Goal: Task Accomplishment & Management: Manage account settings

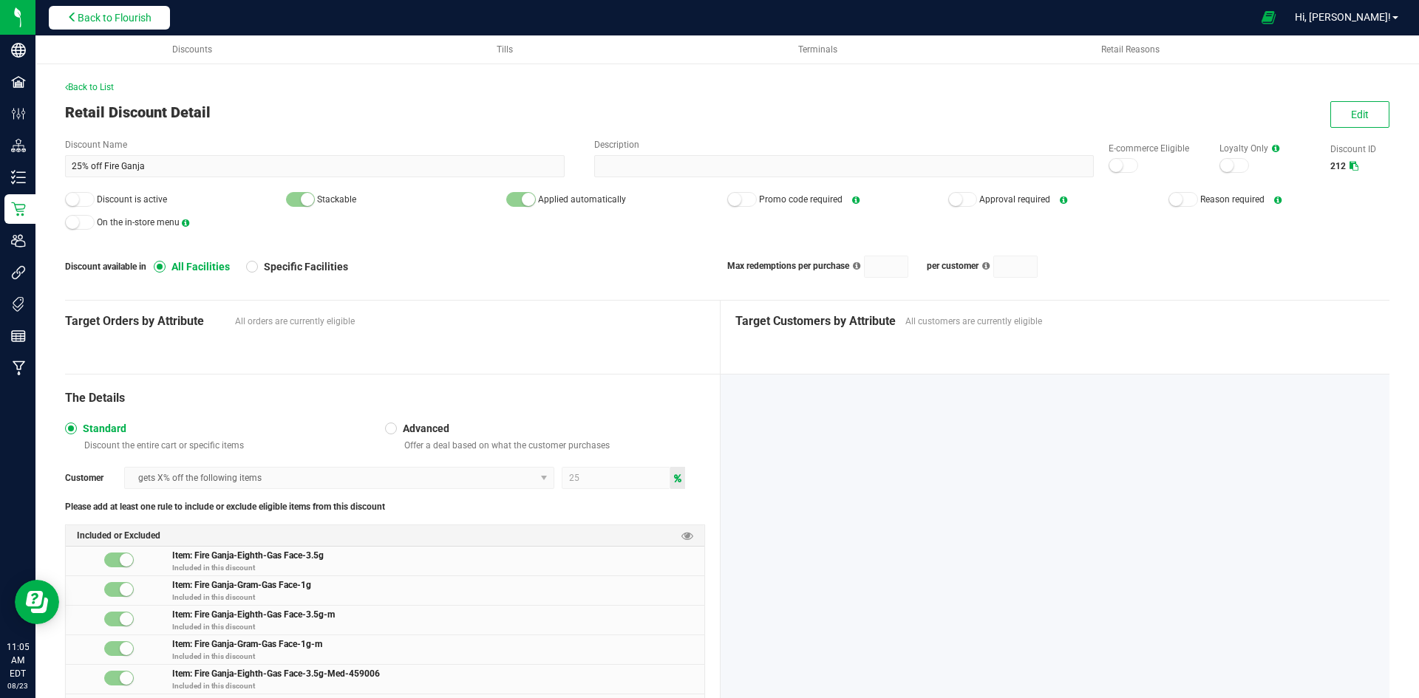
click at [84, 19] on span "Back to Flourish" at bounding box center [115, 18] width 74 height 12
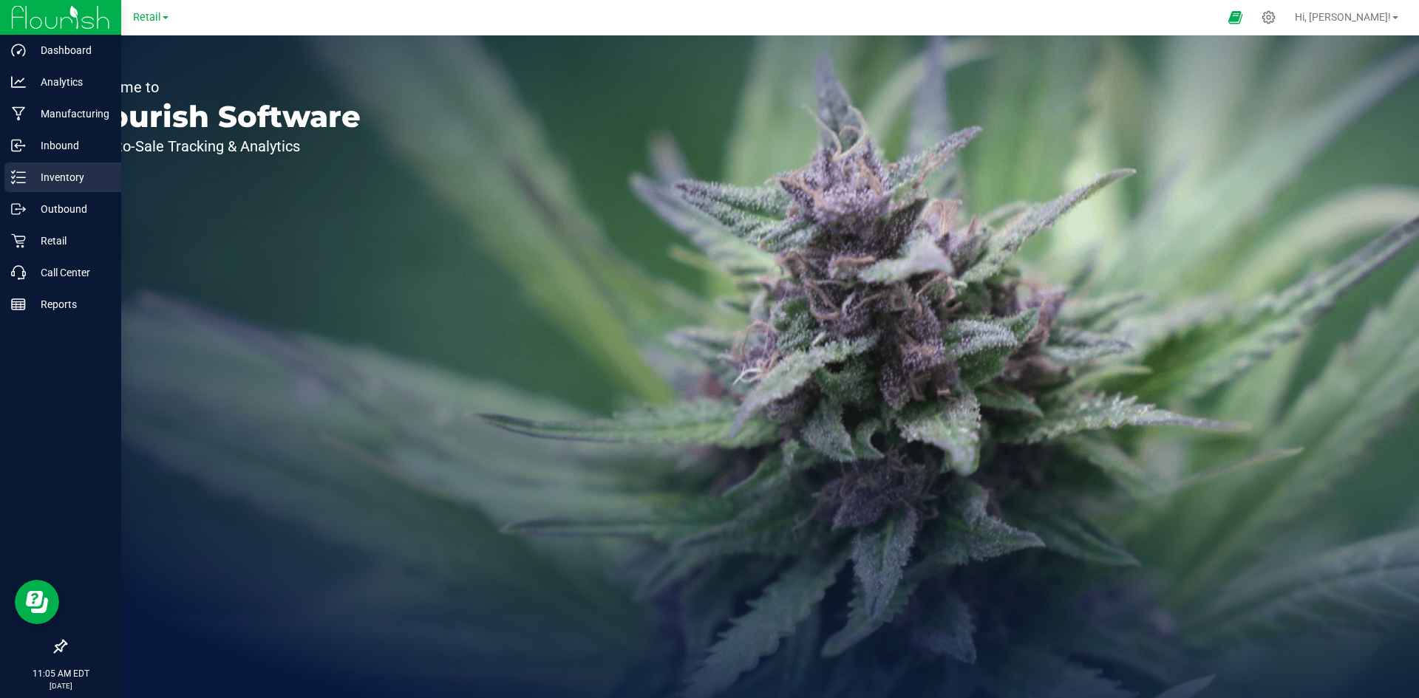
click at [24, 177] on line at bounding box center [21, 177] width 8 height 0
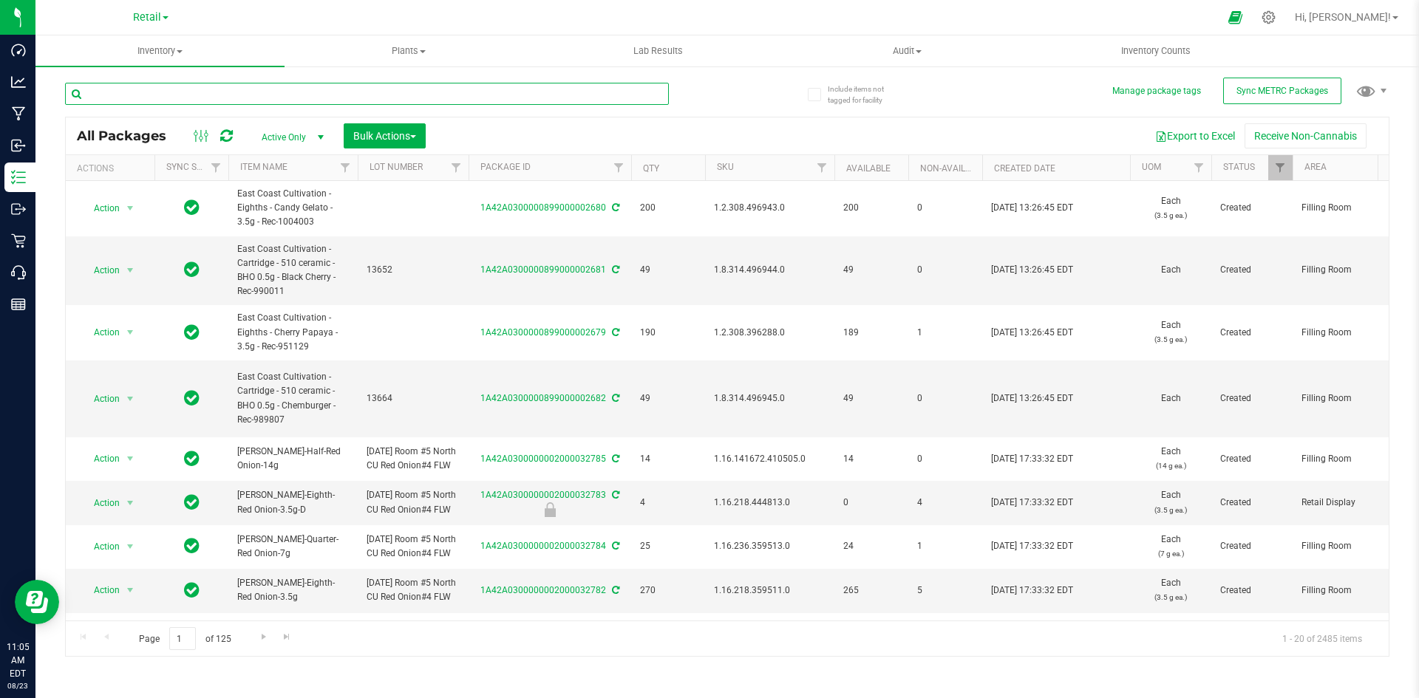
drag, startPoint x: 228, startPoint y: 98, endPoint x: 166, endPoint y: 95, distance: 62.9
paste input "1A42A03000002BE000011175"
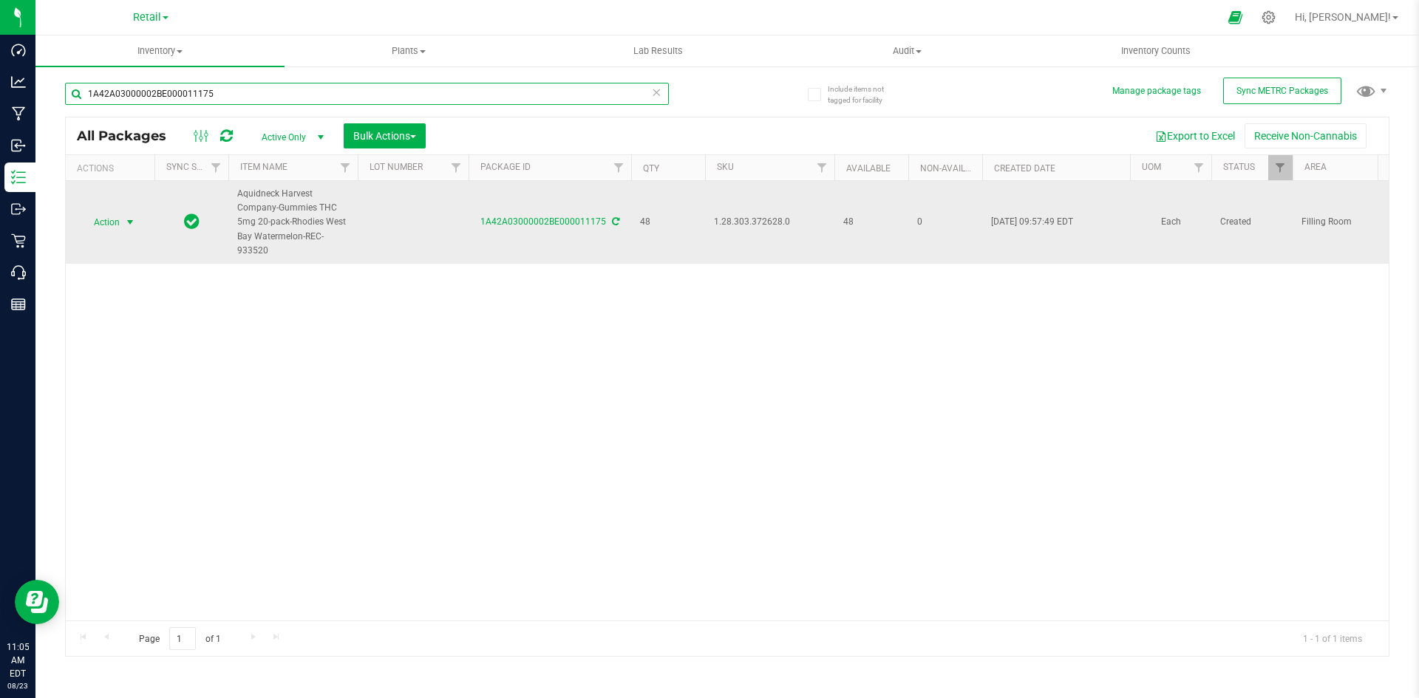
type input "1A42A03000002BE000011175"
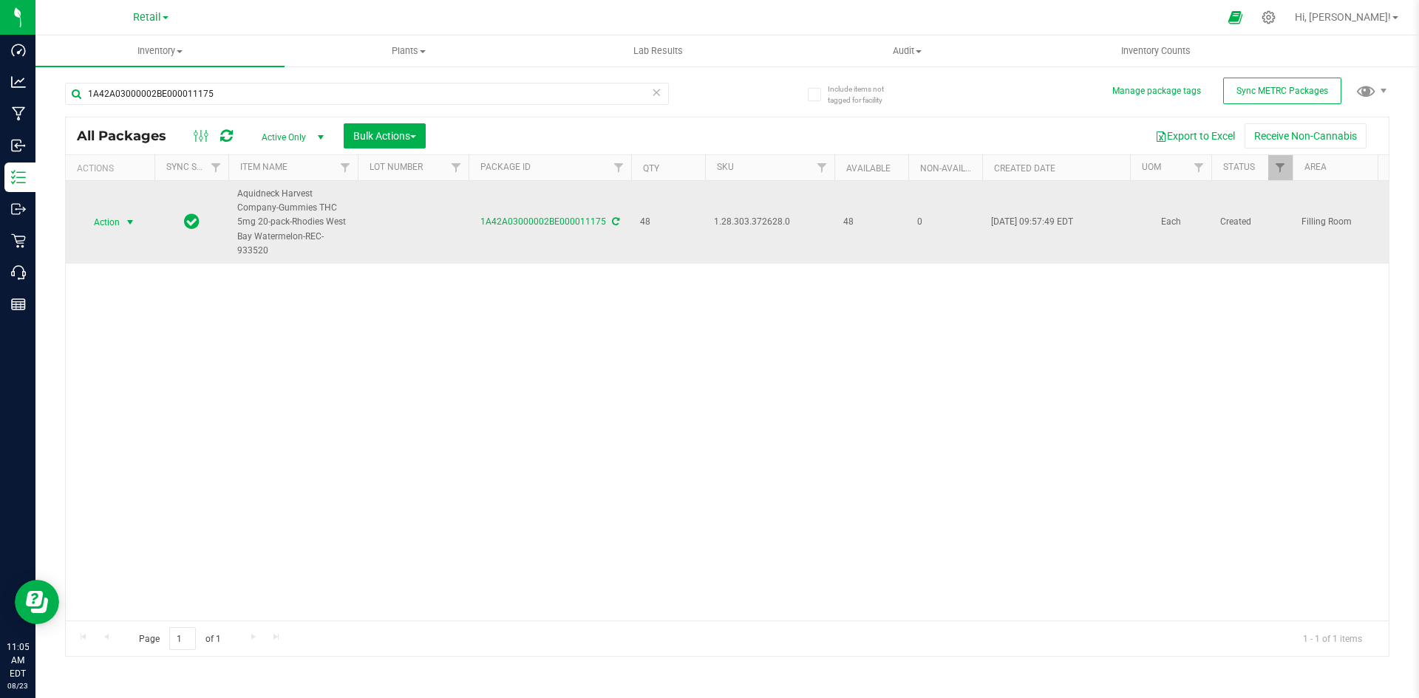
click at [126, 217] on span "select" at bounding box center [130, 223] width 12 height 12
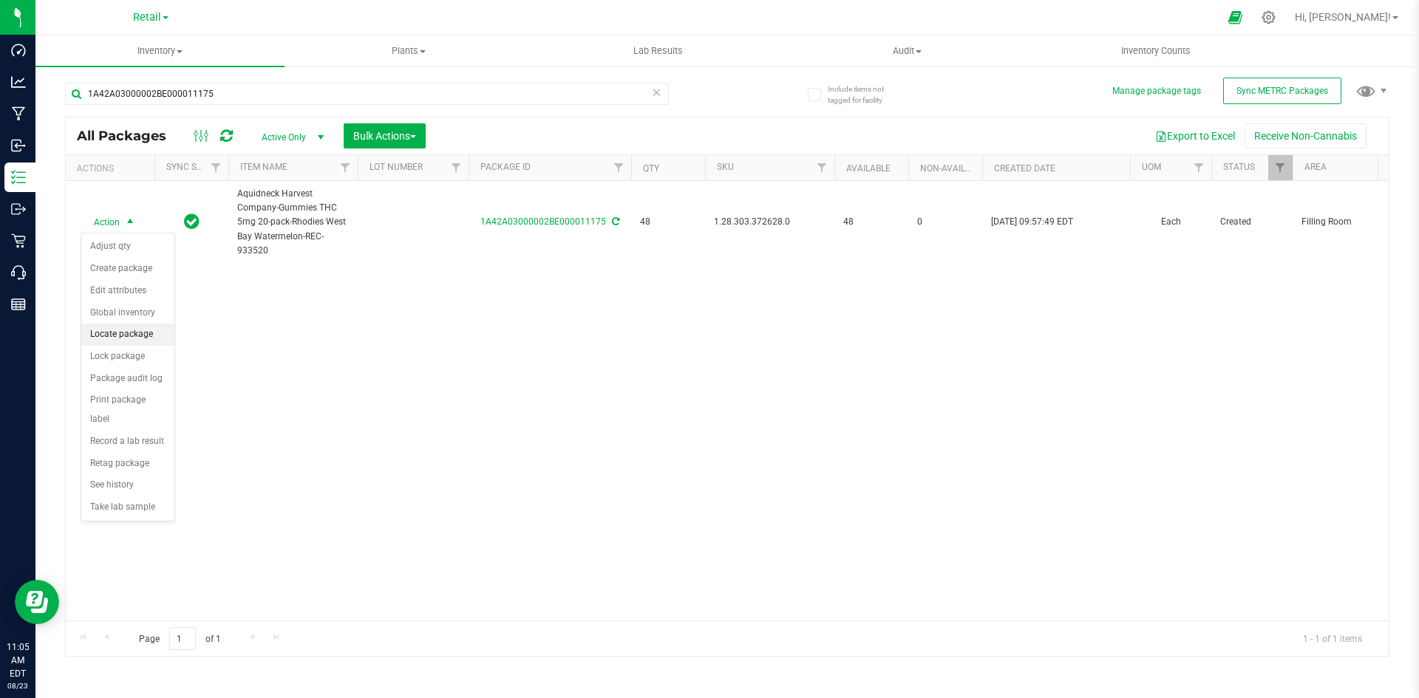
click at [138, 332] on li "Locate package" at bounding box center [127, 335] width 93 height 22
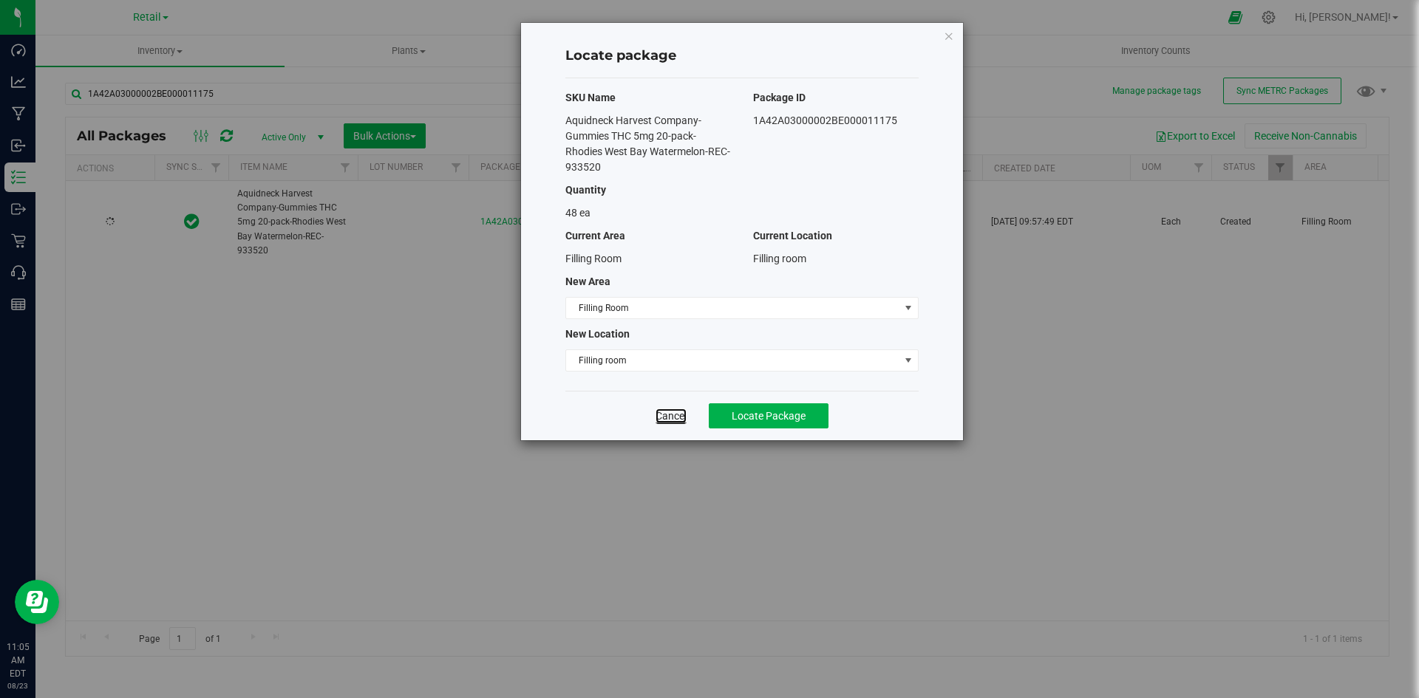
click at [669, 412] on link "Cancel" at bounding box center [671, 416] width 31 height 15
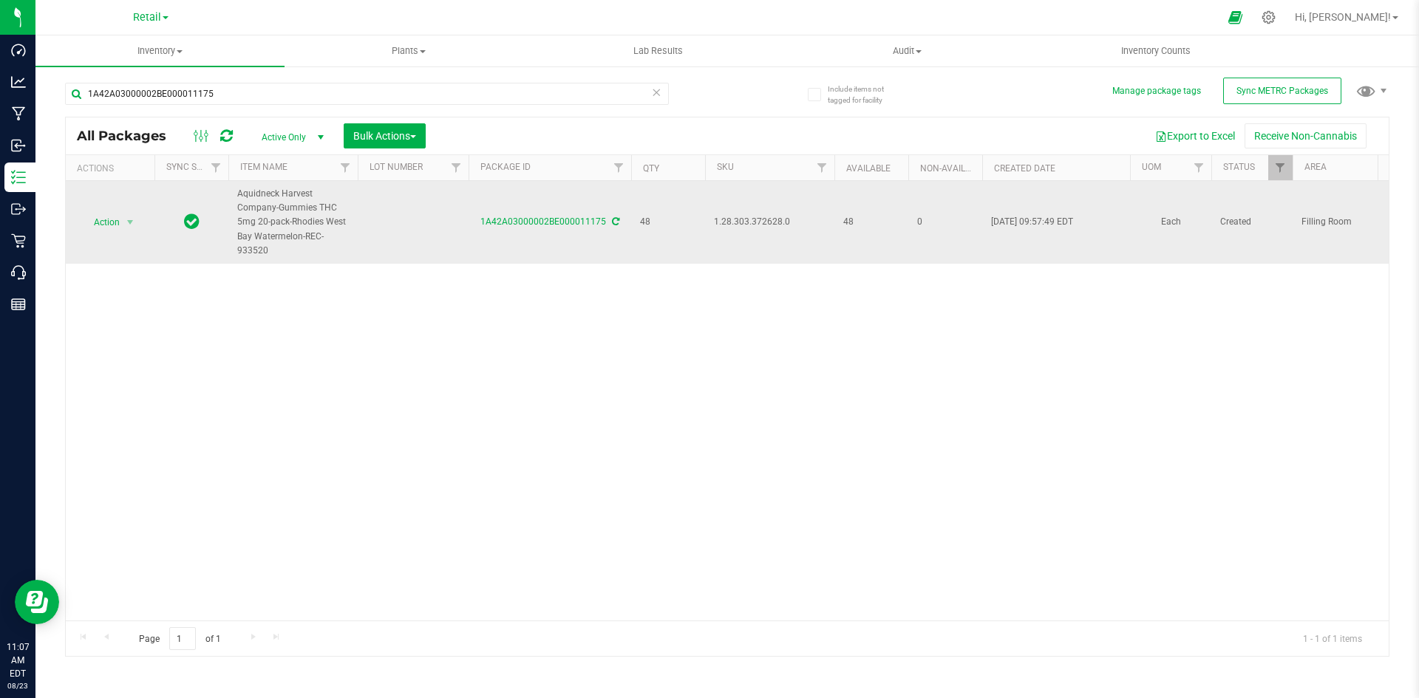
click at [735, 225] on span "1.28.303.372628.0" at bounding box center [770, 222] width 112 height 14
copy span "1.28.303.372628.0"
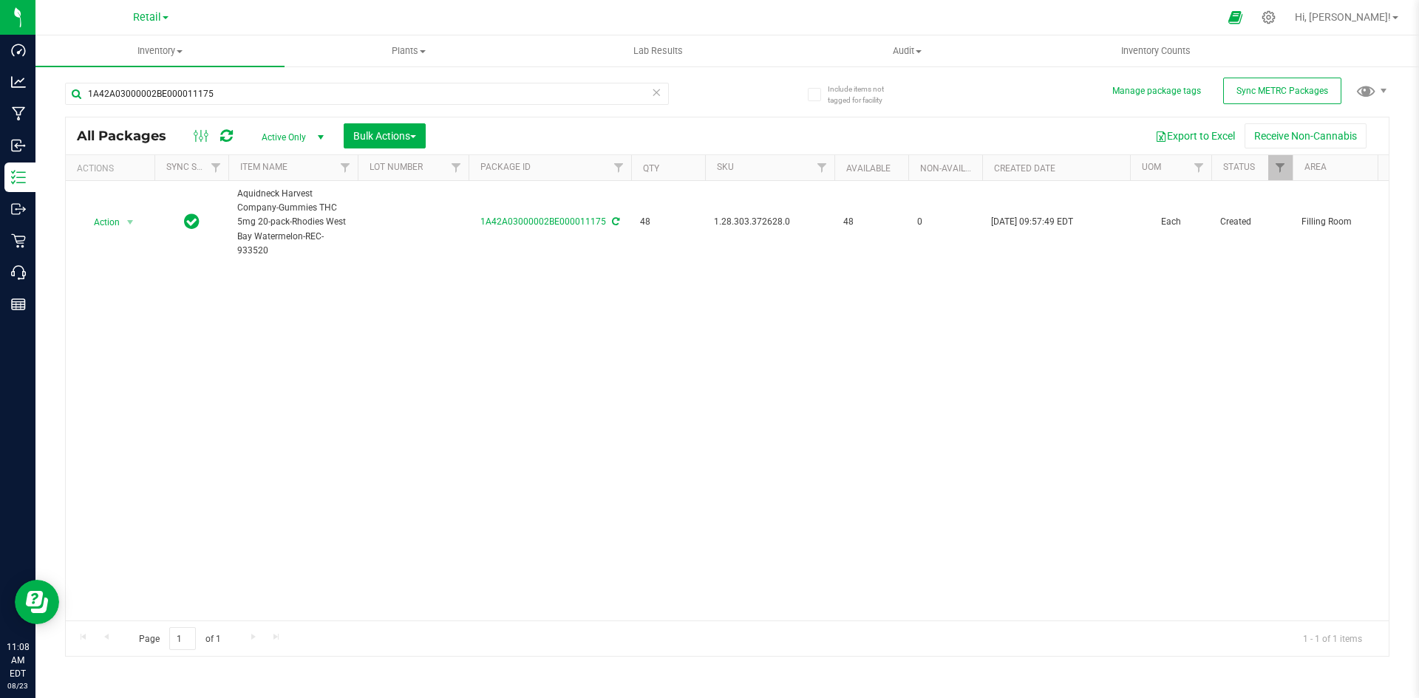
click at [527, 338] on div "Action Action Adjust qty Create package Edit attributes Global inventory Locate…" at bounding box center [727, 401] width 1323 height 440
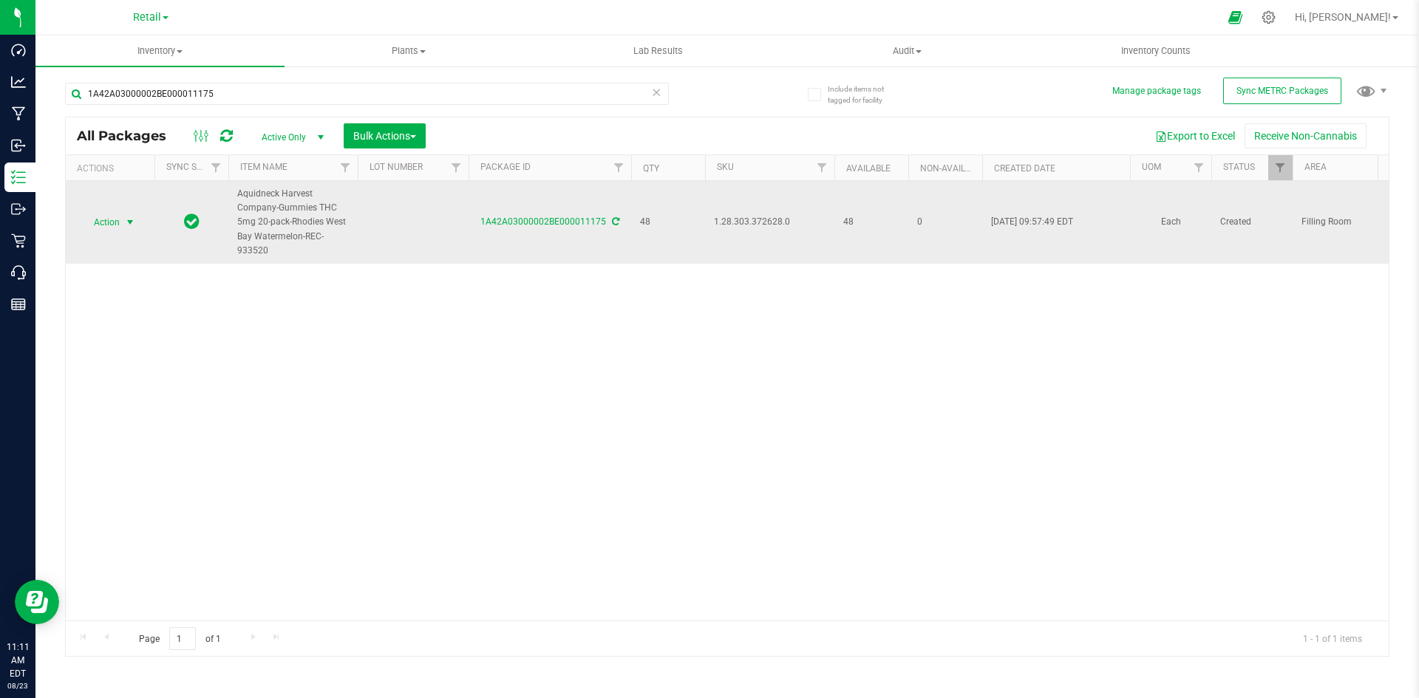
click at [118, 225] on span "Action" at bounding box center [101, 222] width 40 height 21
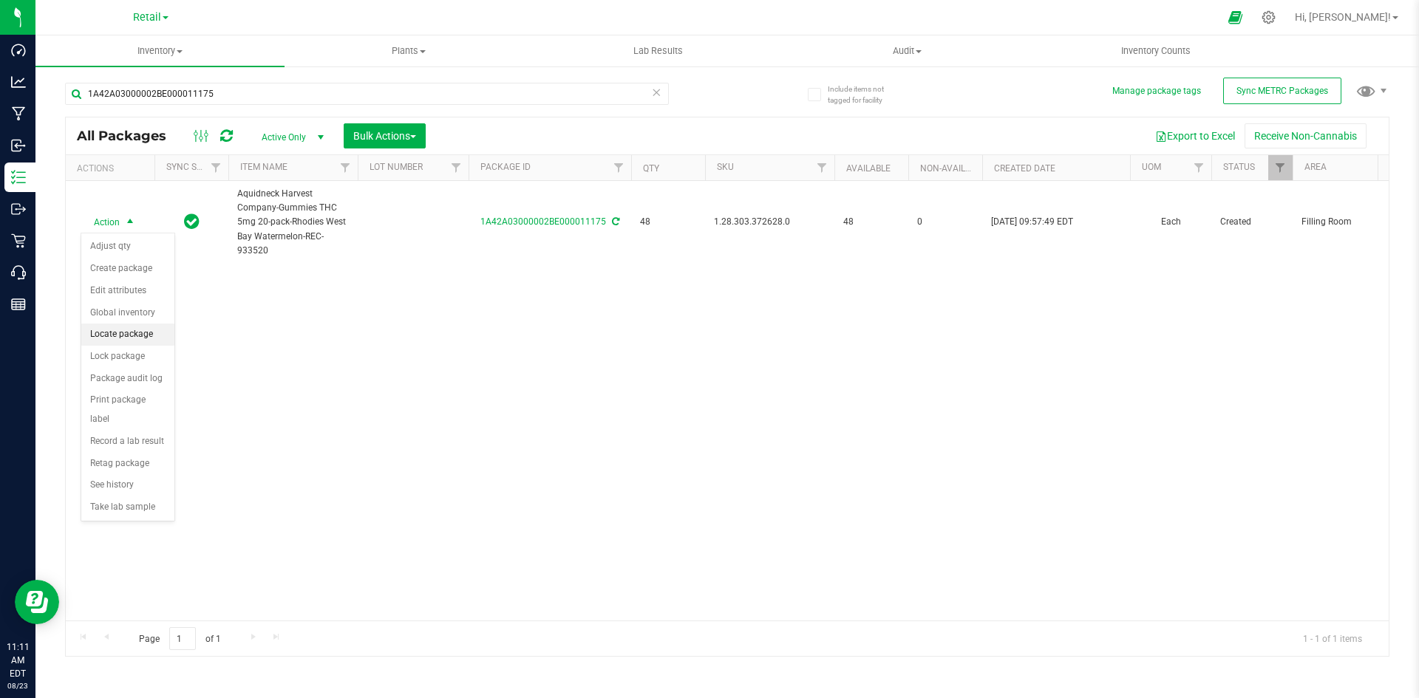
click at [139, 338] on li "Locate package" at bounding box center [127, 335] width 93 height 22
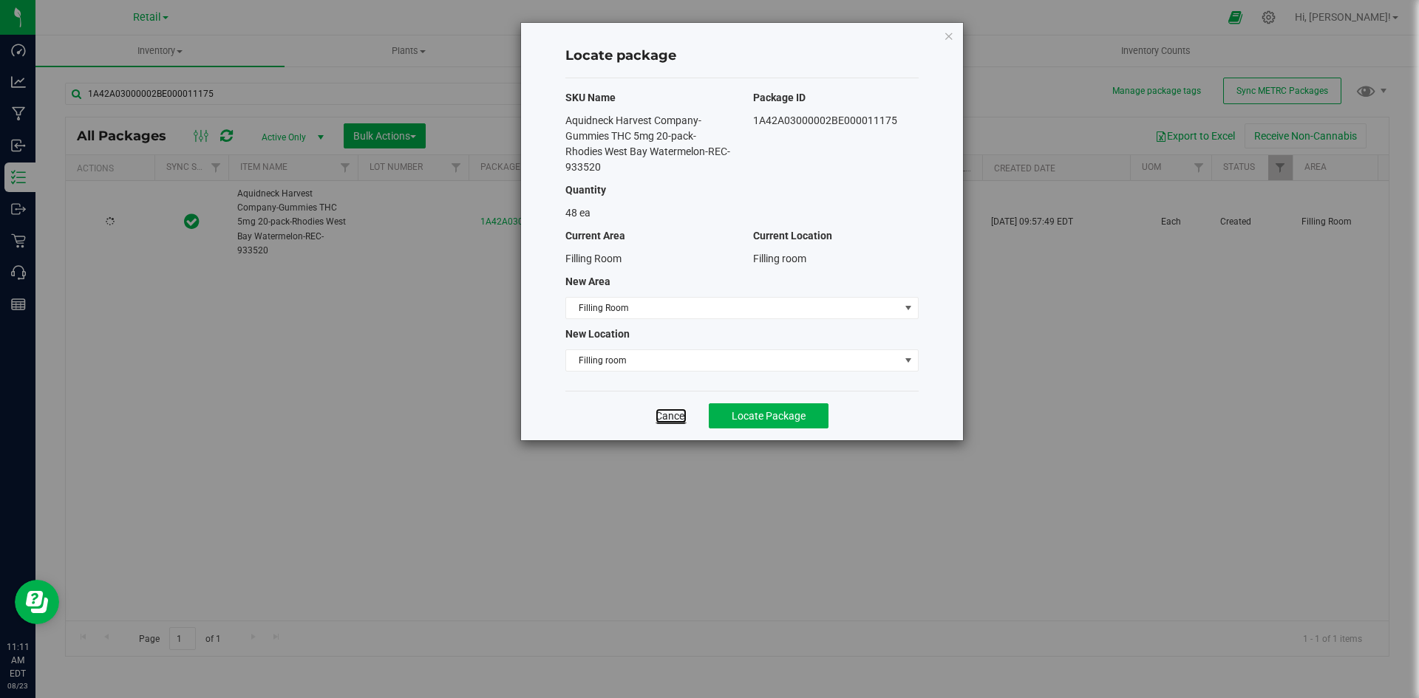
click at [681, 420] on link "Cancel" at bounding box center [671, 416] width 31 height 15
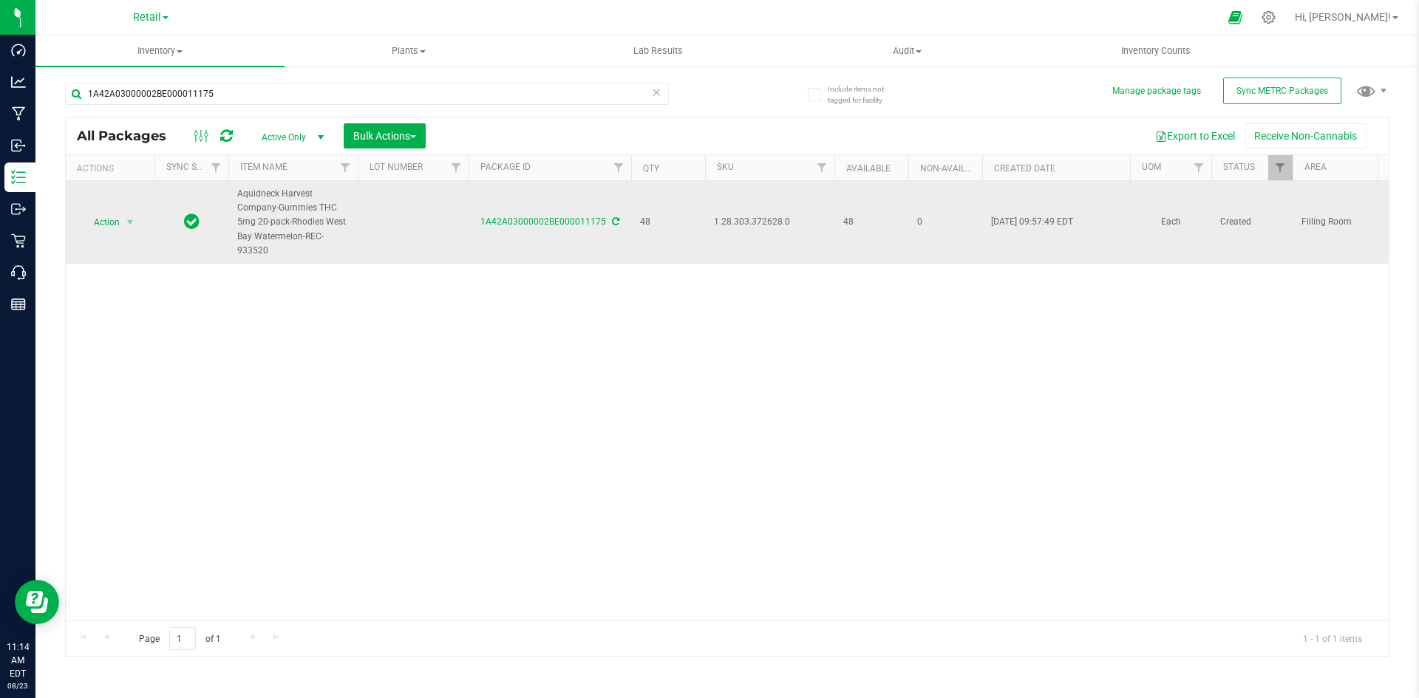
click at [395, 219] on td at bounding box center [413, 222] width 111 height 83
type input "1A4203000002BE000011175"
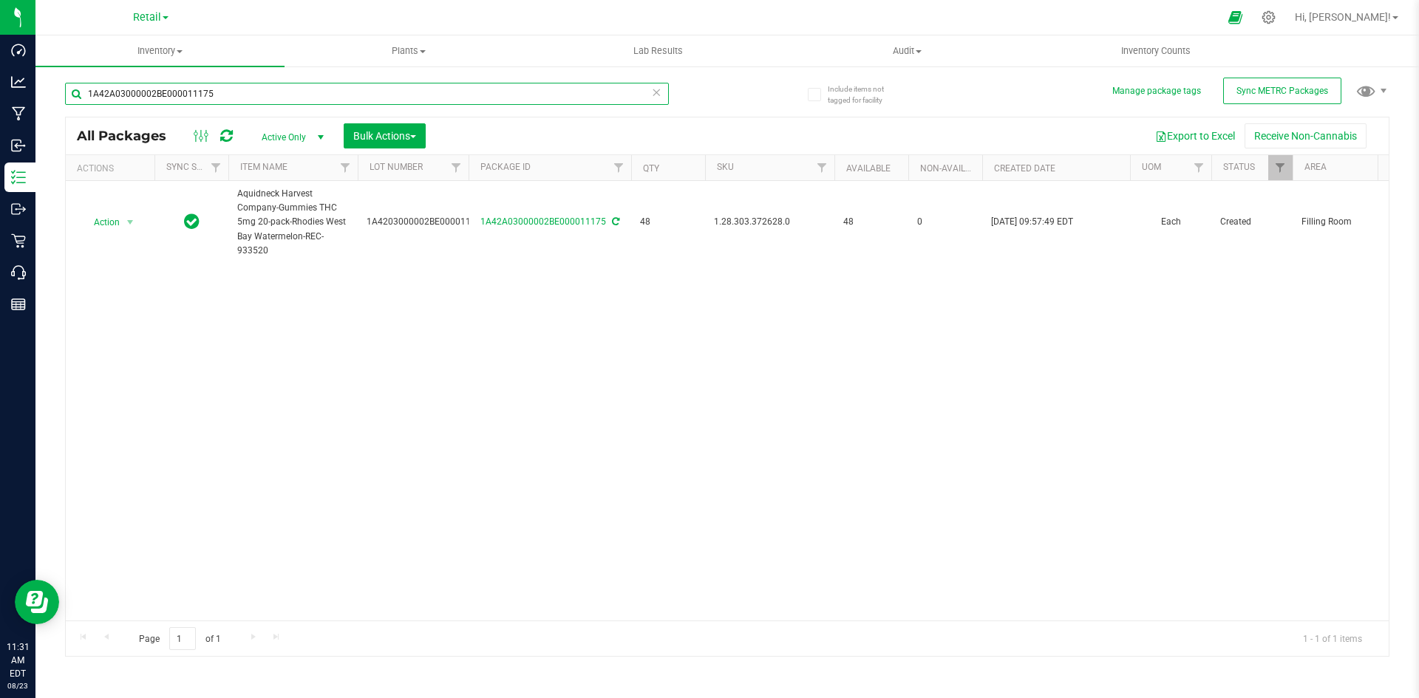
click at [206, 103] on input "1A42A03000002BE000011175" at bounding box center [367, 94] width 604 height 22
type input "1760"
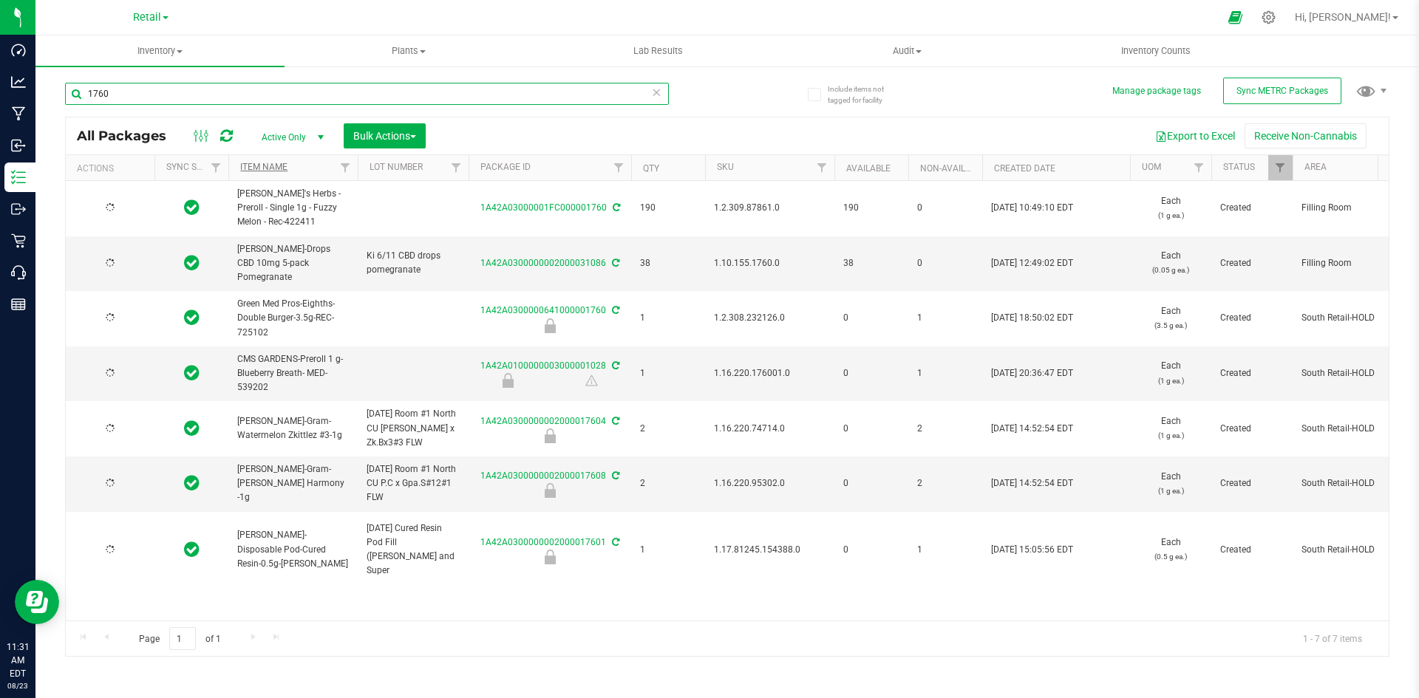
type input "2025-06-11"
type input "2026-06-11"
type input "2024-04-04"
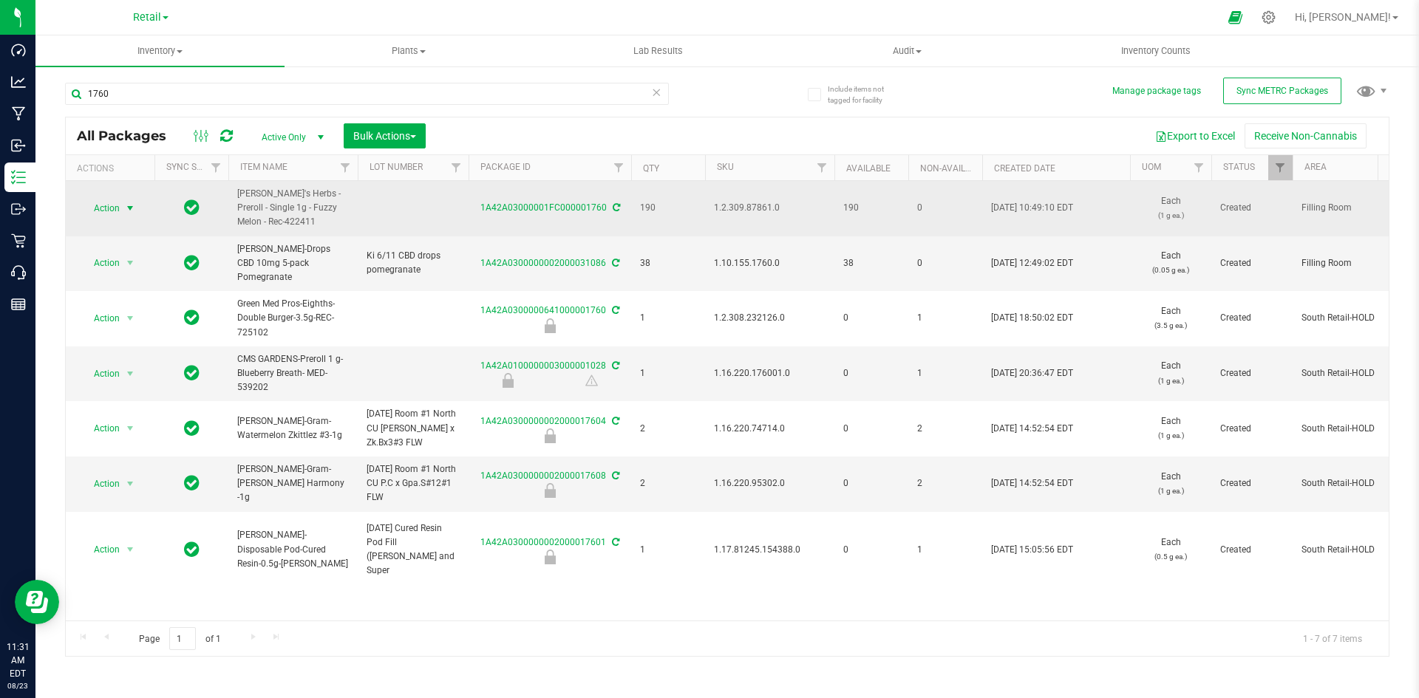
click at [123, 208] on span "select" at bounding box center [130, 208] width 18 height 21
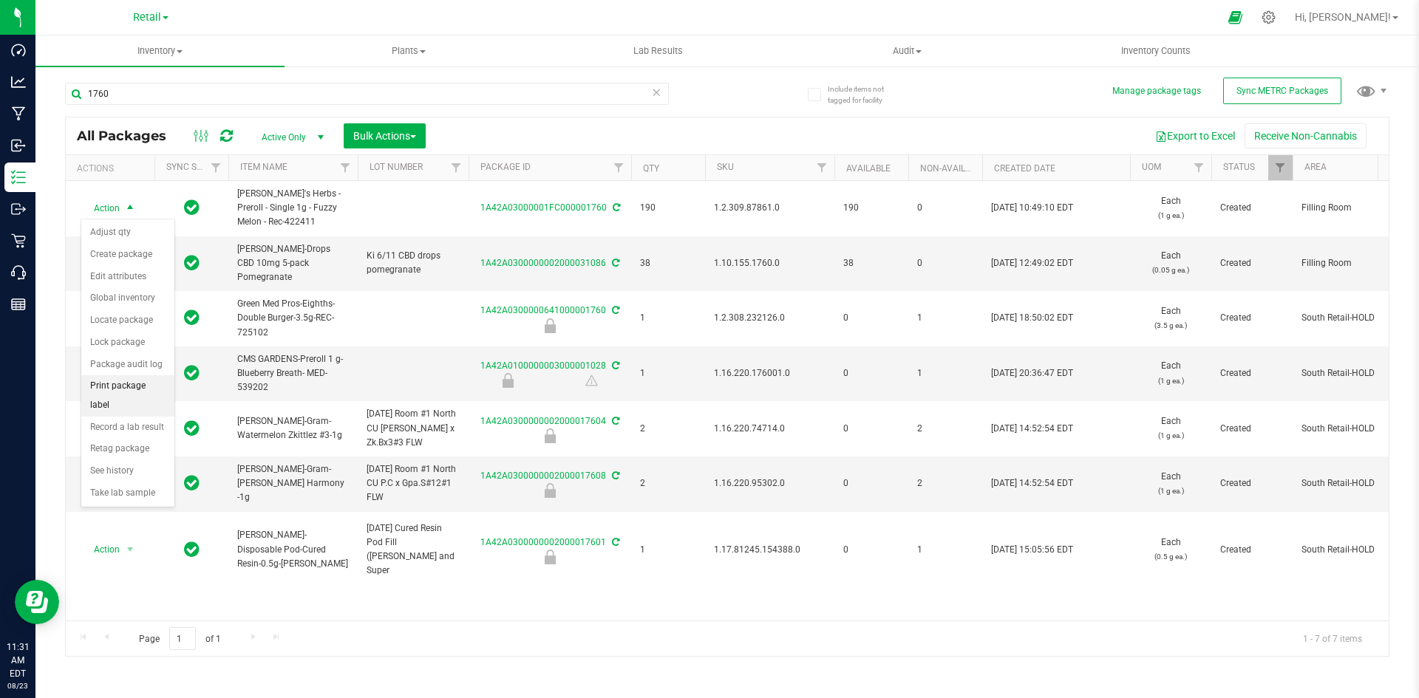
click at [137, 388] on li "Print package label" at bounding box center [127, 395] width 93 height 41
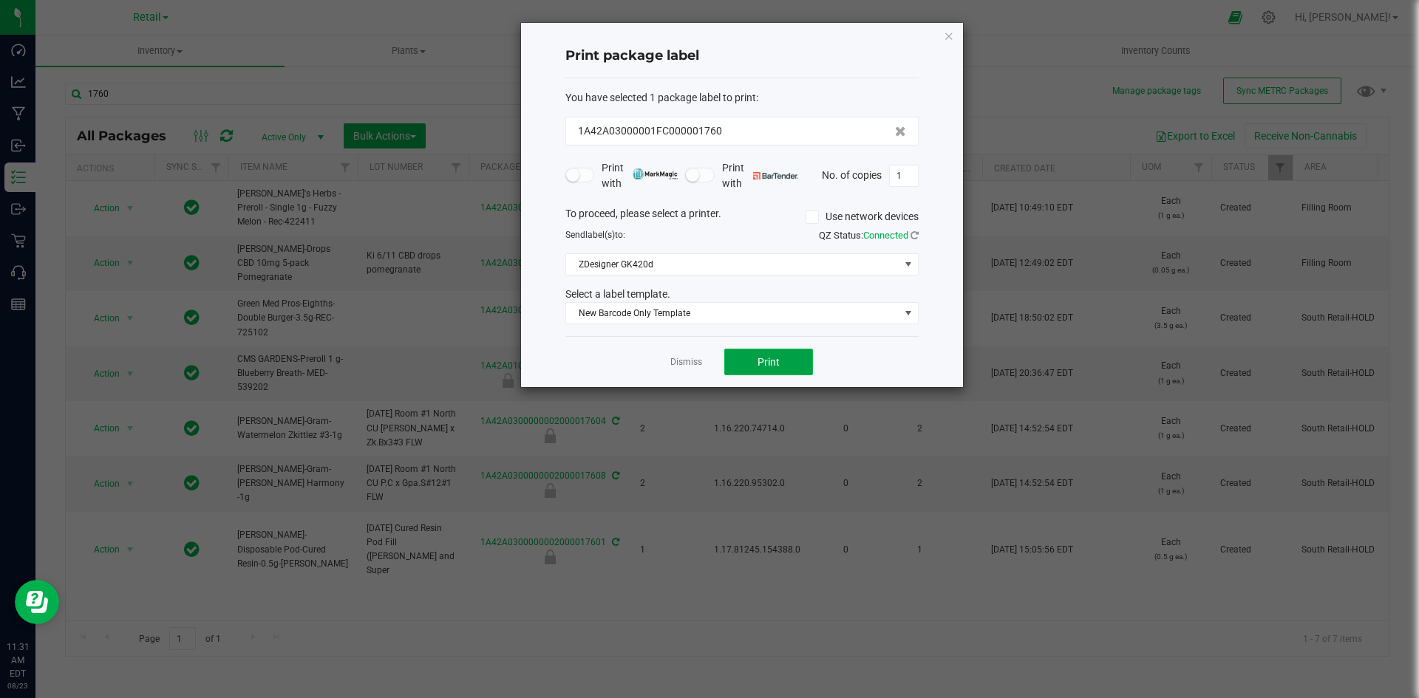
click at [757, 355] on button "Print" at bounding box center [768, 362] width 89 height 27
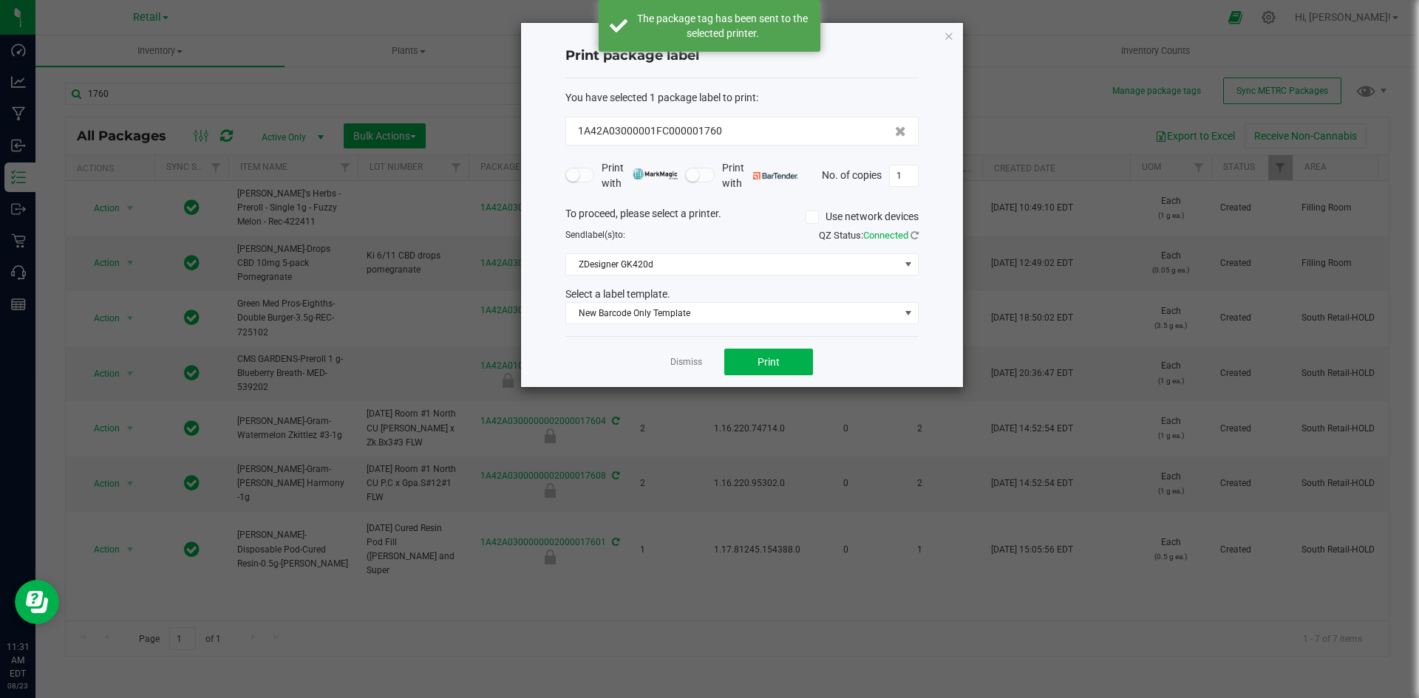
drag, startPoint x: 757, startPoint y: 355, endPoint x: 619, endPoint y: 366, distance: 137.8
click at [619, 366] on div "Dismiss Print" at bounding box center [741, 361] width 353 height 51
click at [698, 369] on link "Dismiss" at bounding box center [686, 362] width 32 height 13
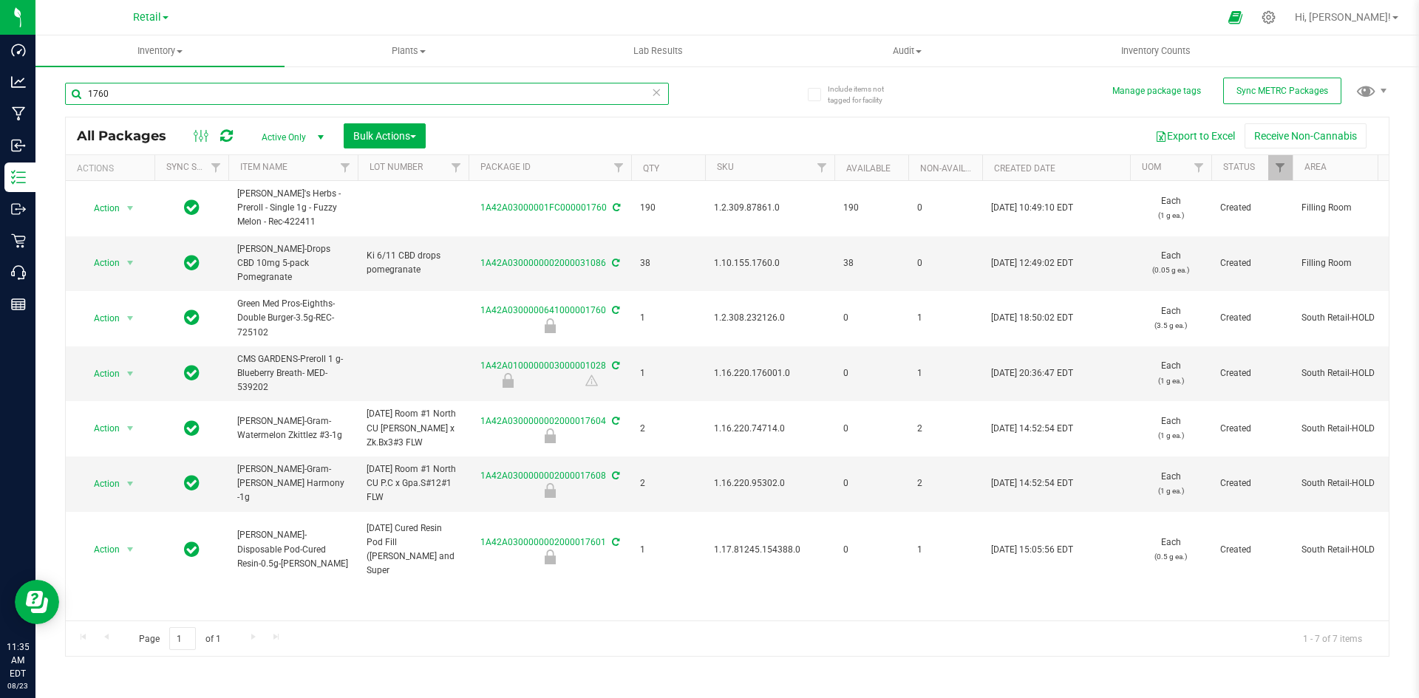
click at [393, 97] on input "1760" at bounding box center [367, 94] width 604 height 22
type input "1A4203000002BE000011171"
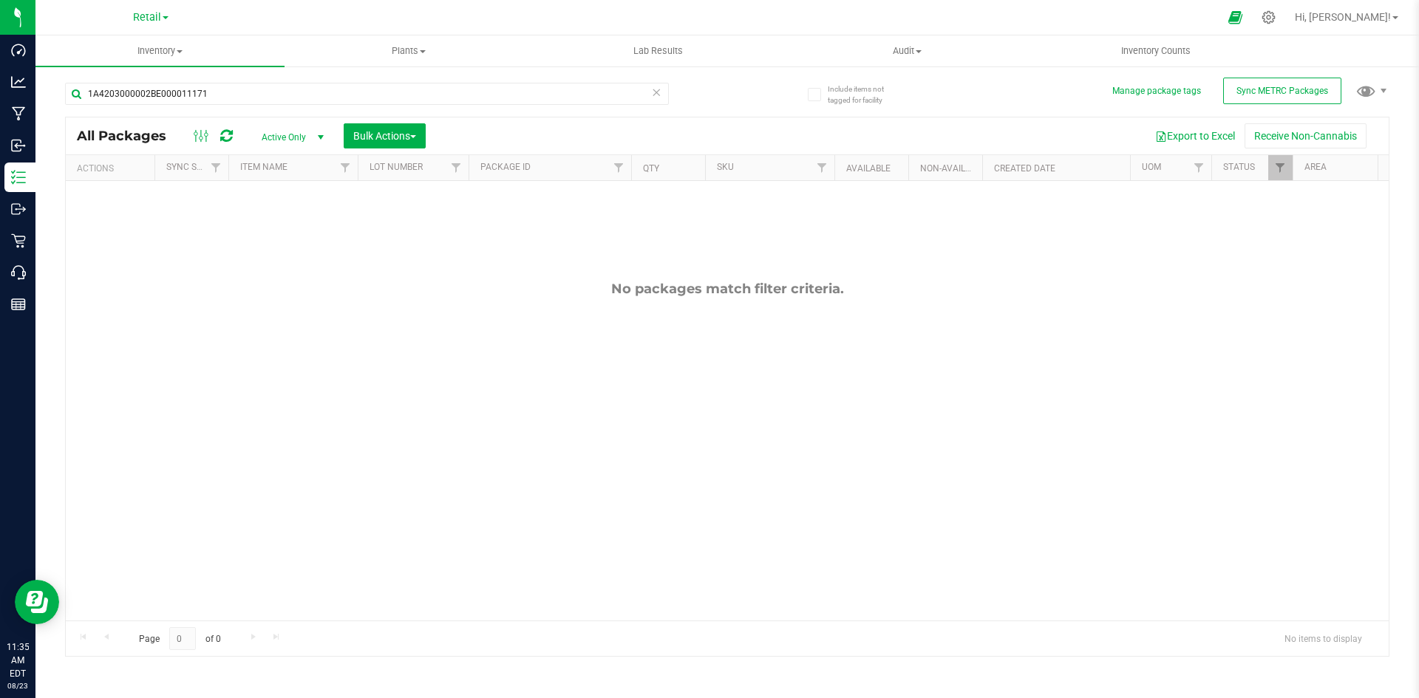
click at [299, 131] on span "Active Only" at bounding box center [289, 137] width 81 height 21
click at [290, 219] on li "All" at bounding box center [289, 227] width 80 height 22
click at [490, 105] on div "1A4203000002BE000011171" at bounding box center [367, 100] width 604 height 34
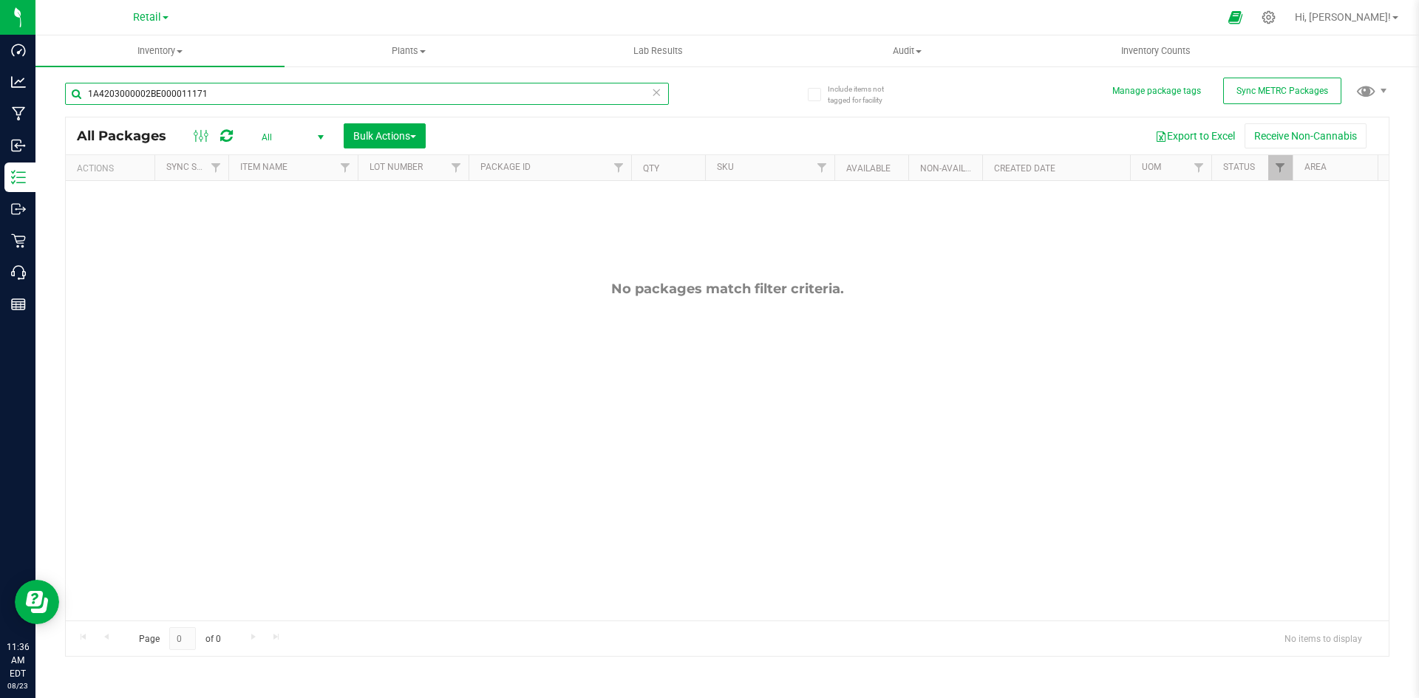
click at [489, 93] on input "1A4203000002BE000011171" at bounding box center [367, 94] width 604 height 22
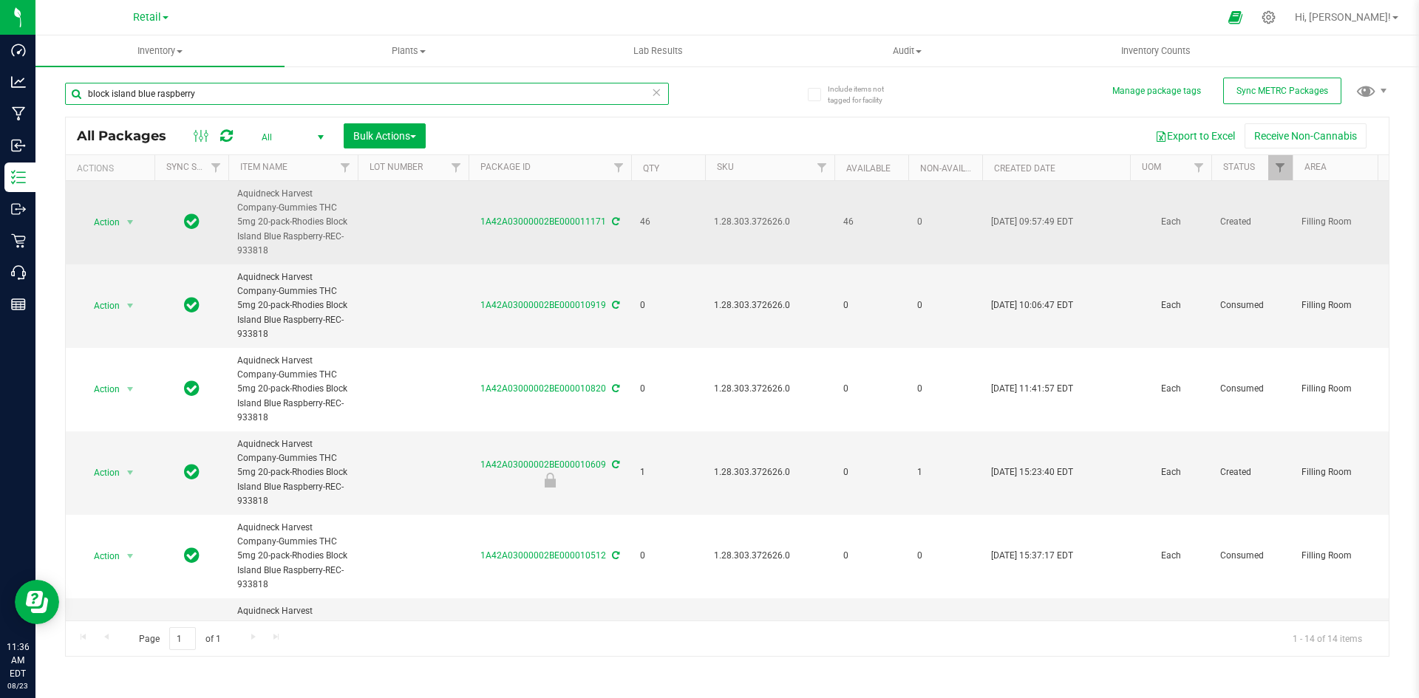
type input "block island blue raspberry"
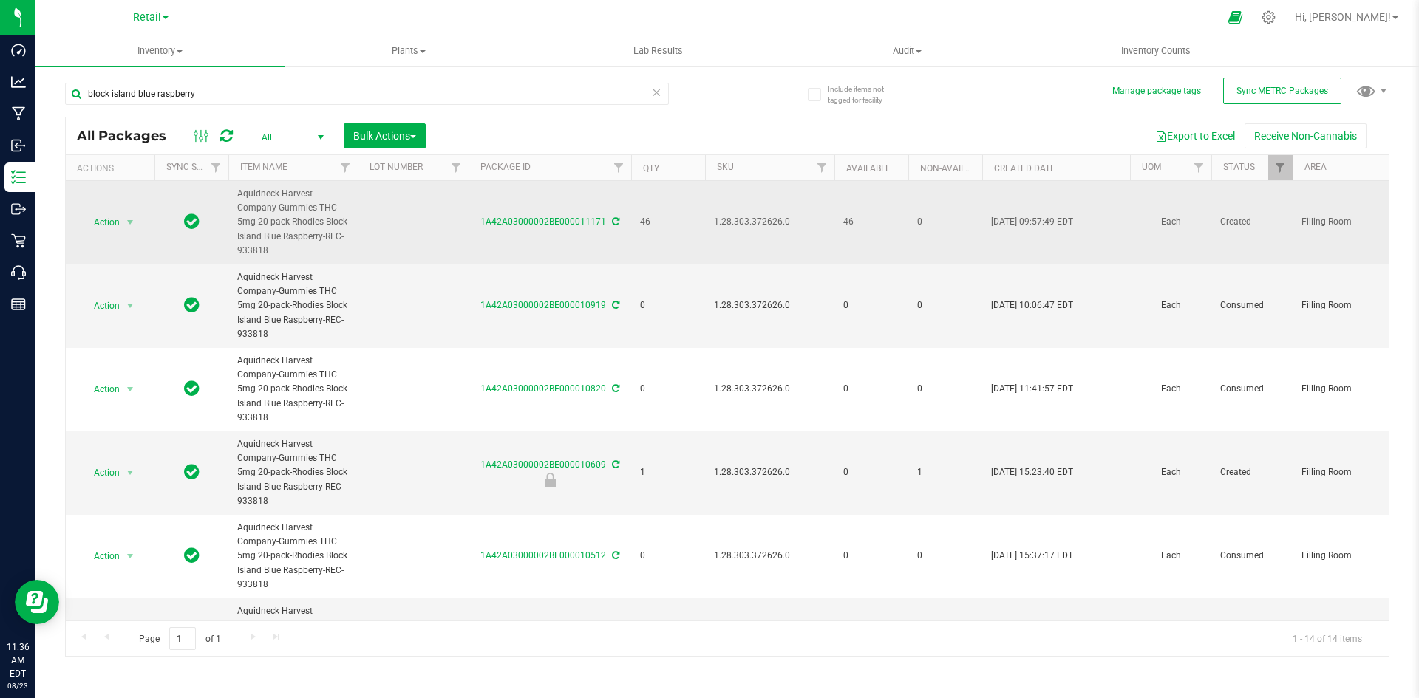
click at [396, 223] on td at bounding box center [413, 223] width 111 height 84
type input "1A4203000002BE000011171"
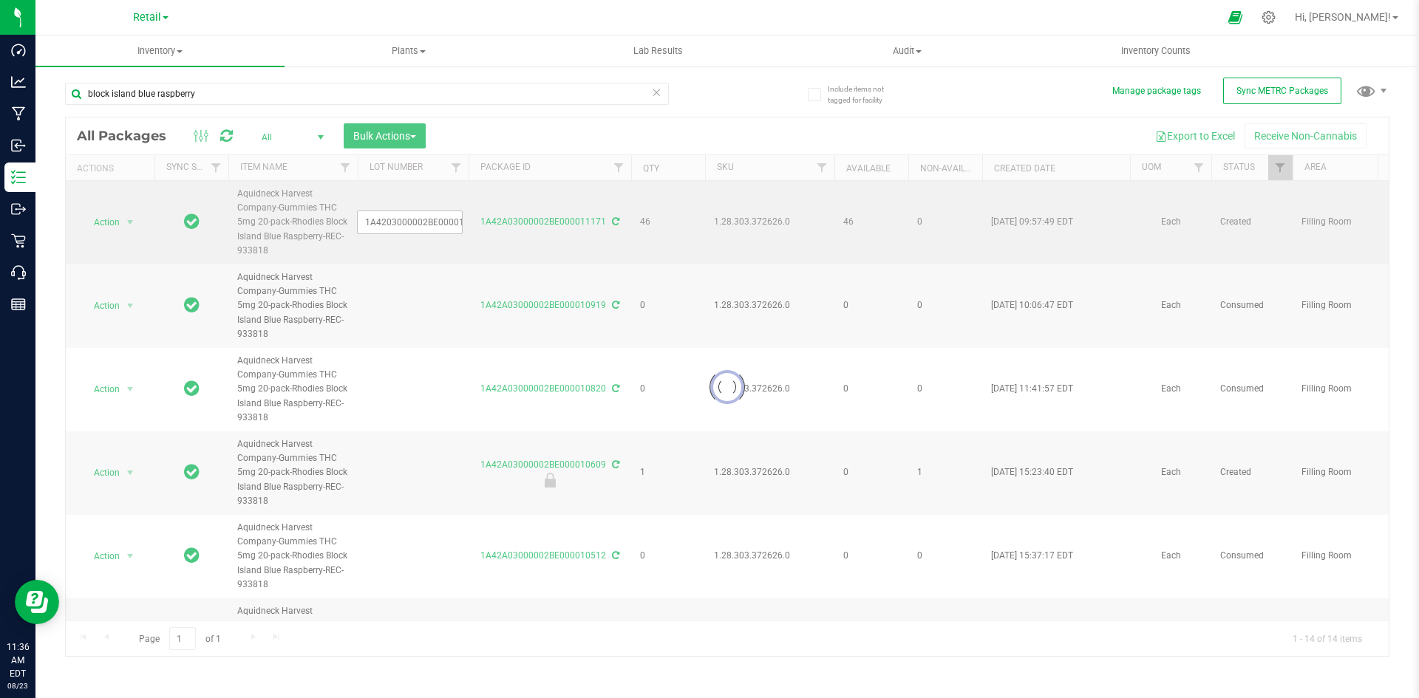
scroll to position [0, 19]
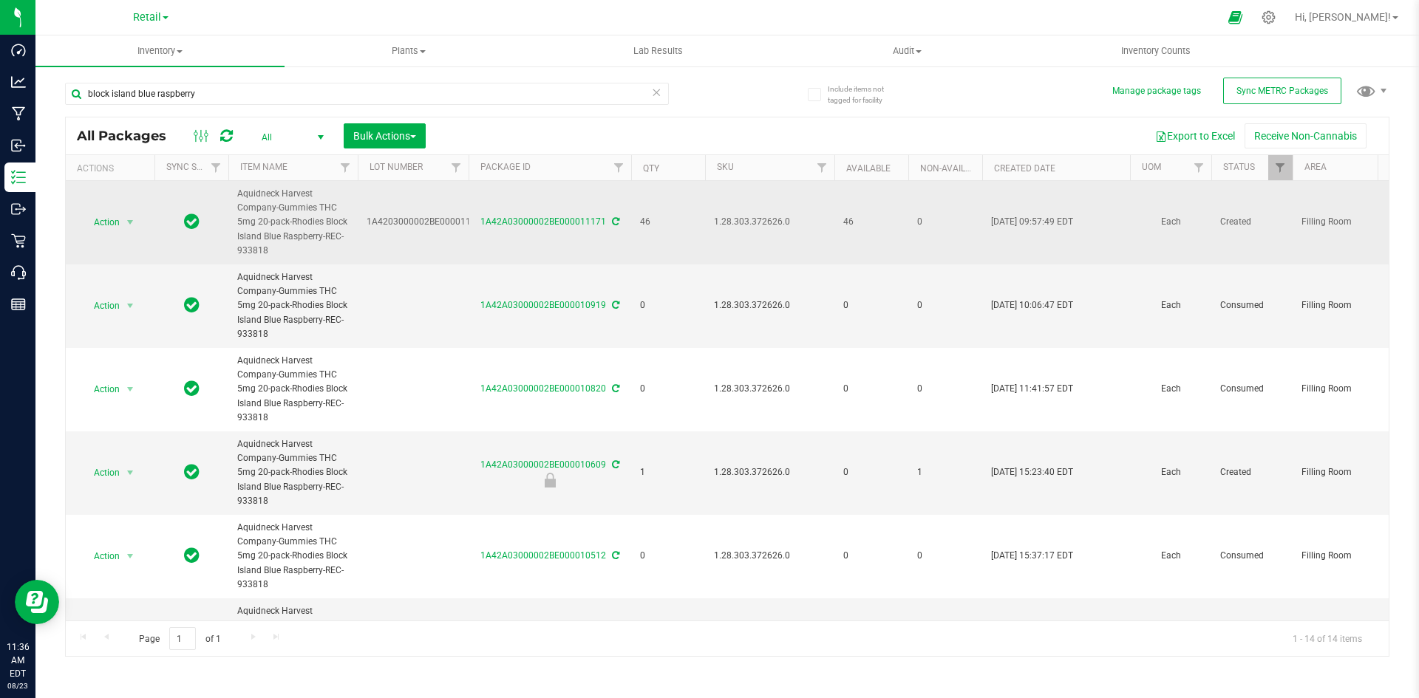
drag, startPoint x: 482, startPoint y: 232, endPoint x: 599, endPoint y: 228, distance: 116.9
click at [602, 229] on td "1A42A03000002BE000011171" at bounding box center [550, 223] width 163 height 84
copy link "1A42A03000002BE000011171"
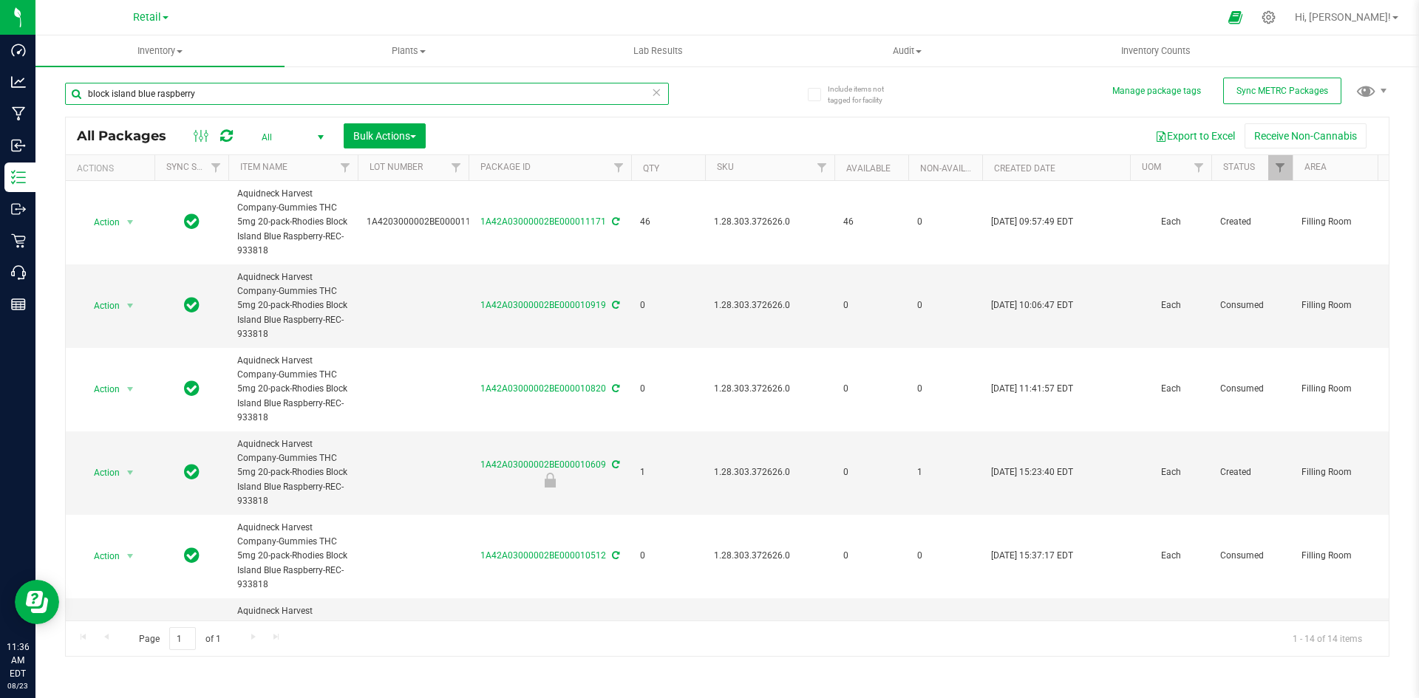
click at [358, 98] on input "block island blue raspberry" at bounding box center [367, 94] width 604 height 22
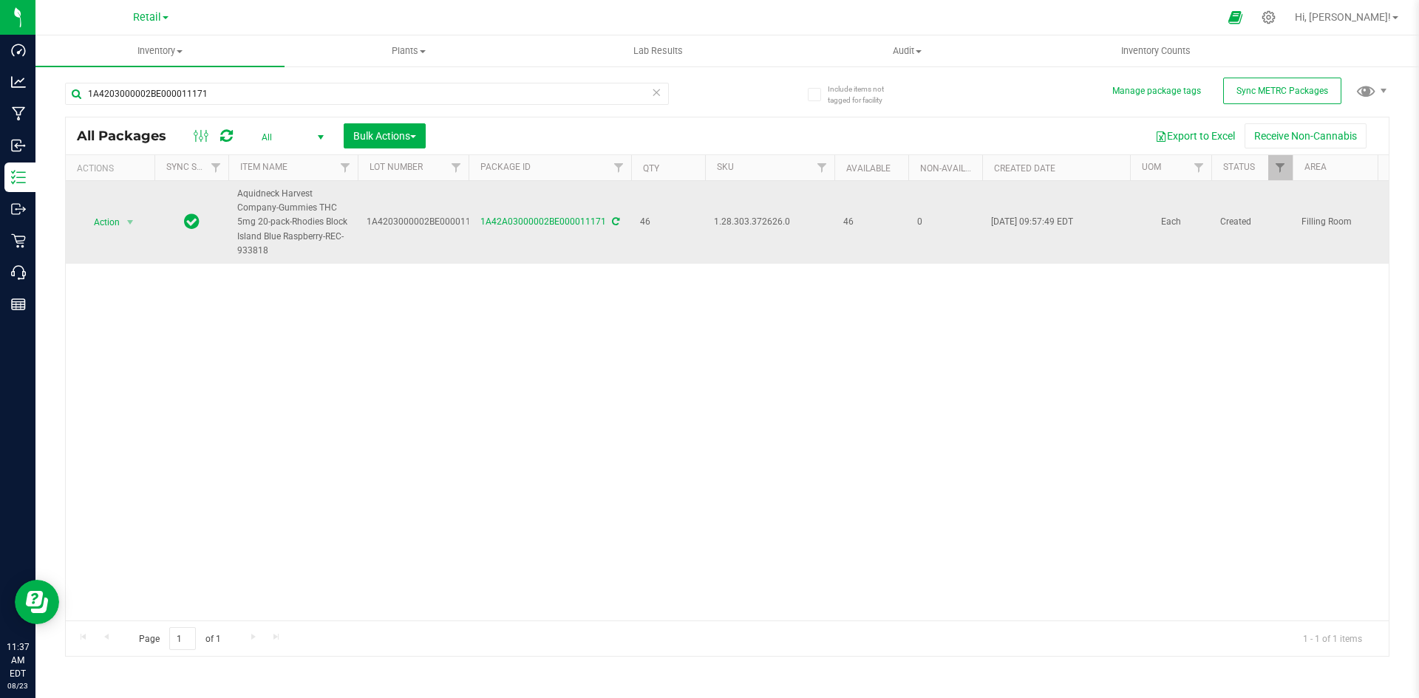
click at [743, 222] on span "1.28.303.372626.0" at bounding box center [770, 222] width 112 height 14
copy span "1.28.303.372626.0"
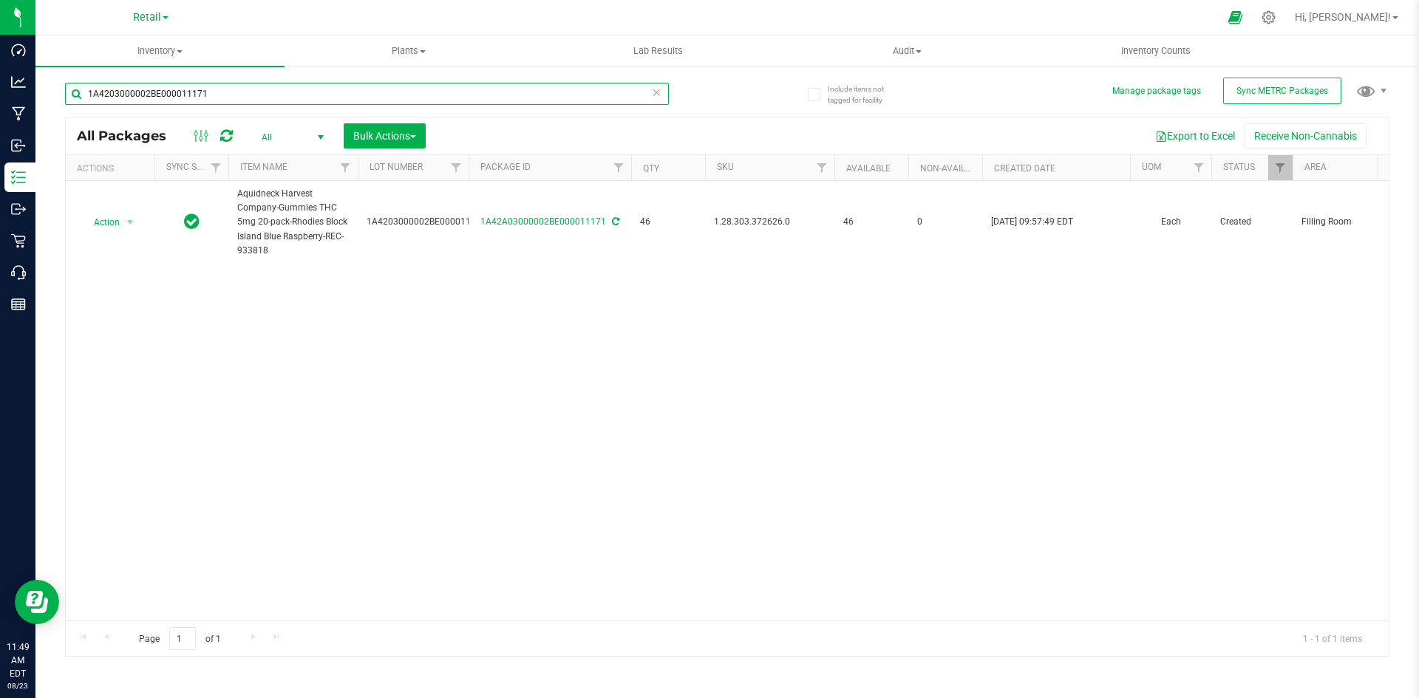
click at [329, 85] on input "1A4203000002BE000011171" at bounding box center [367, 94] width 604 height 22
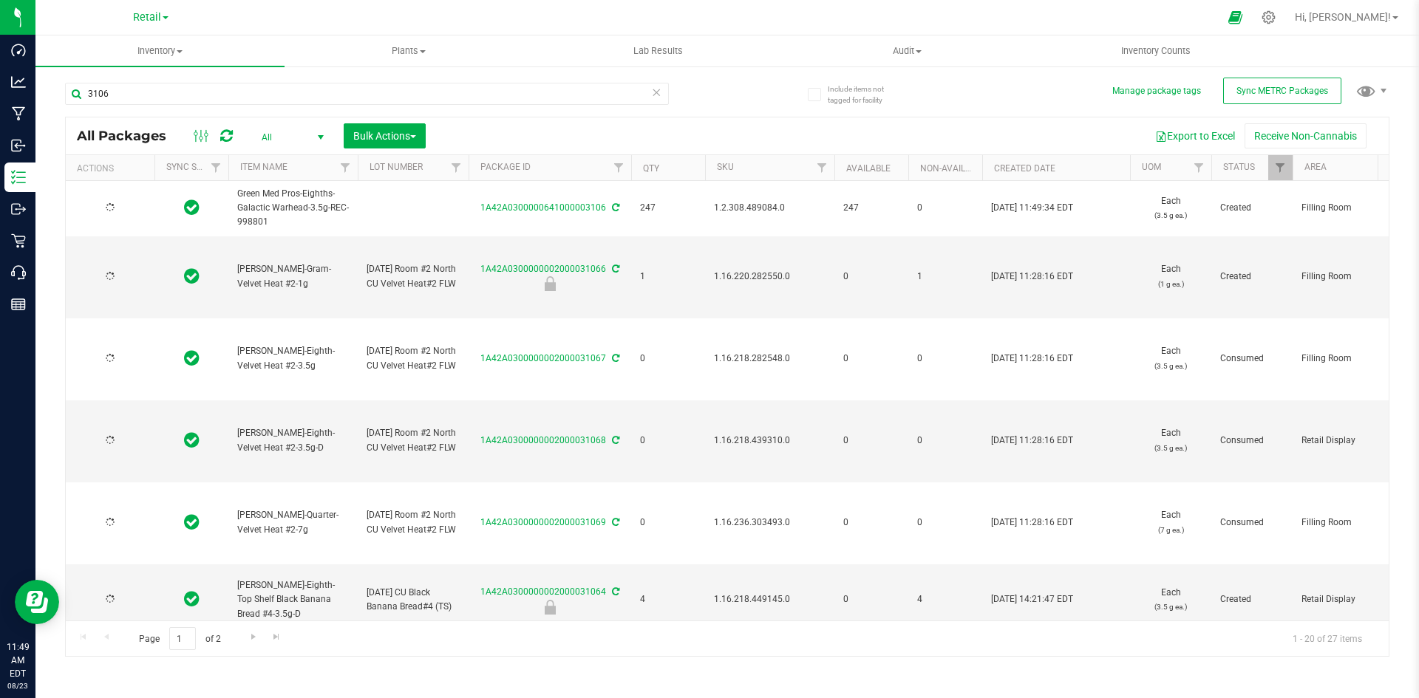
click at [129, 207] on div at bounding box center [110, 208] width 71 height 14
click at [129, 207] on span "select" at bounding box center [130, 208] width 12 height 12
click at [138, 393] on li "Print package label" at bounding box center [127, 395] width 93 height 41
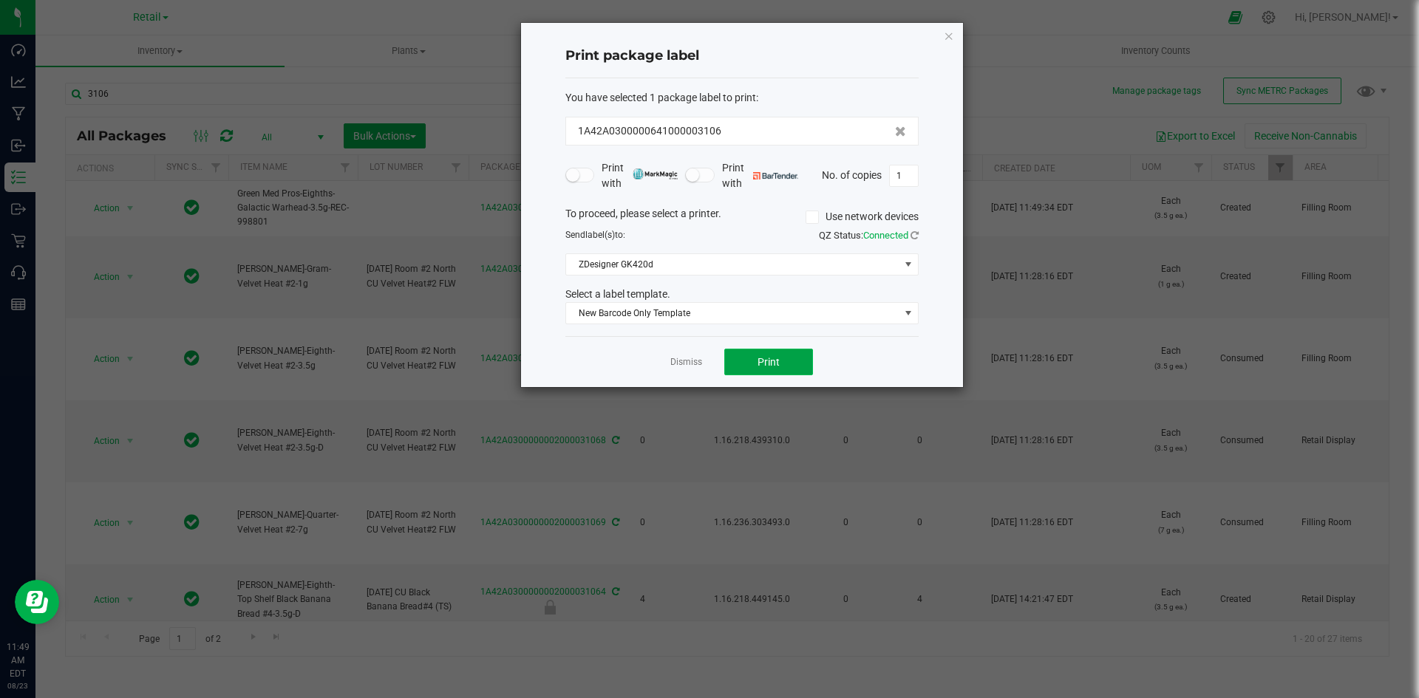
click at [748, 353] on button "Print" at bounding box center [768, 362] width 89 height 27
click at [940, 38] on div "Print package label You have selected 1 package label to print : 1A42A030000064…" at bounding box center [742, 205] width 442 height 364
click at [947, 38] on icon "button" at bounding box center [949, 36] width 10 height 18
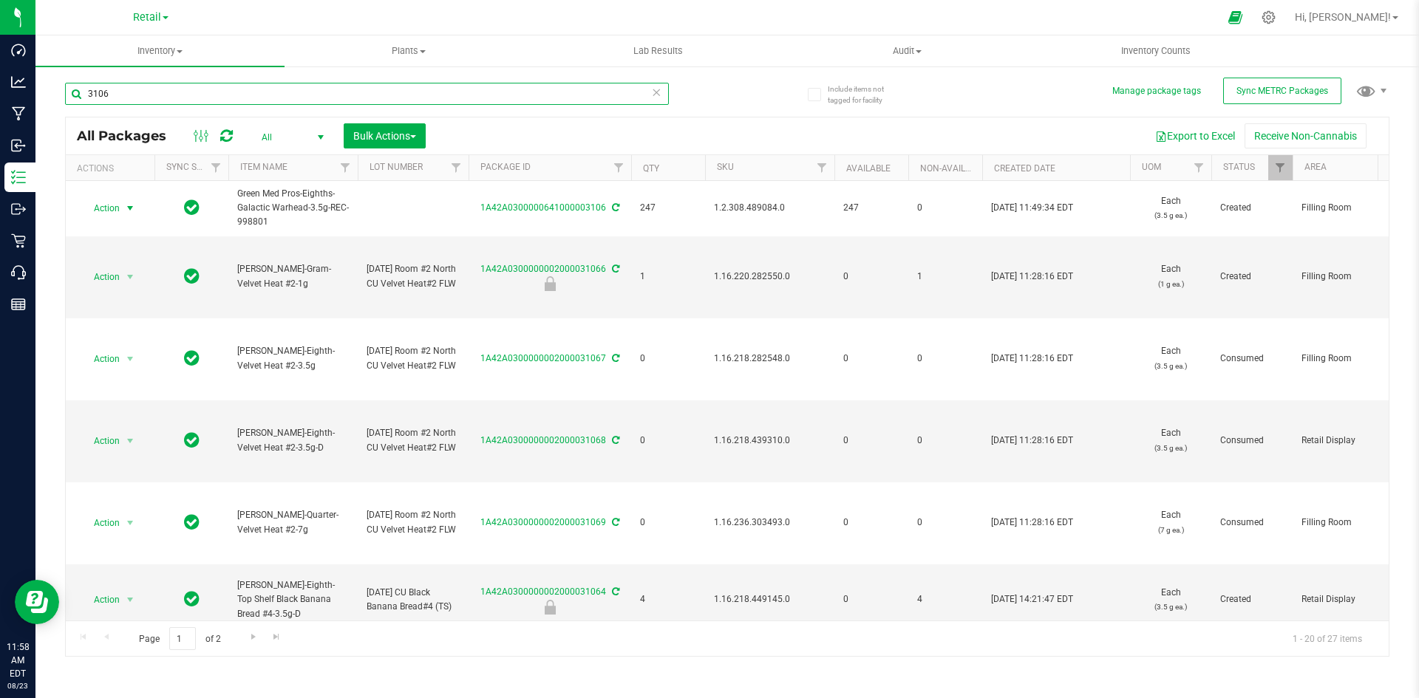
click at [463, 92] on input "3106" at bounding box center [367, 94] width 604 height 22
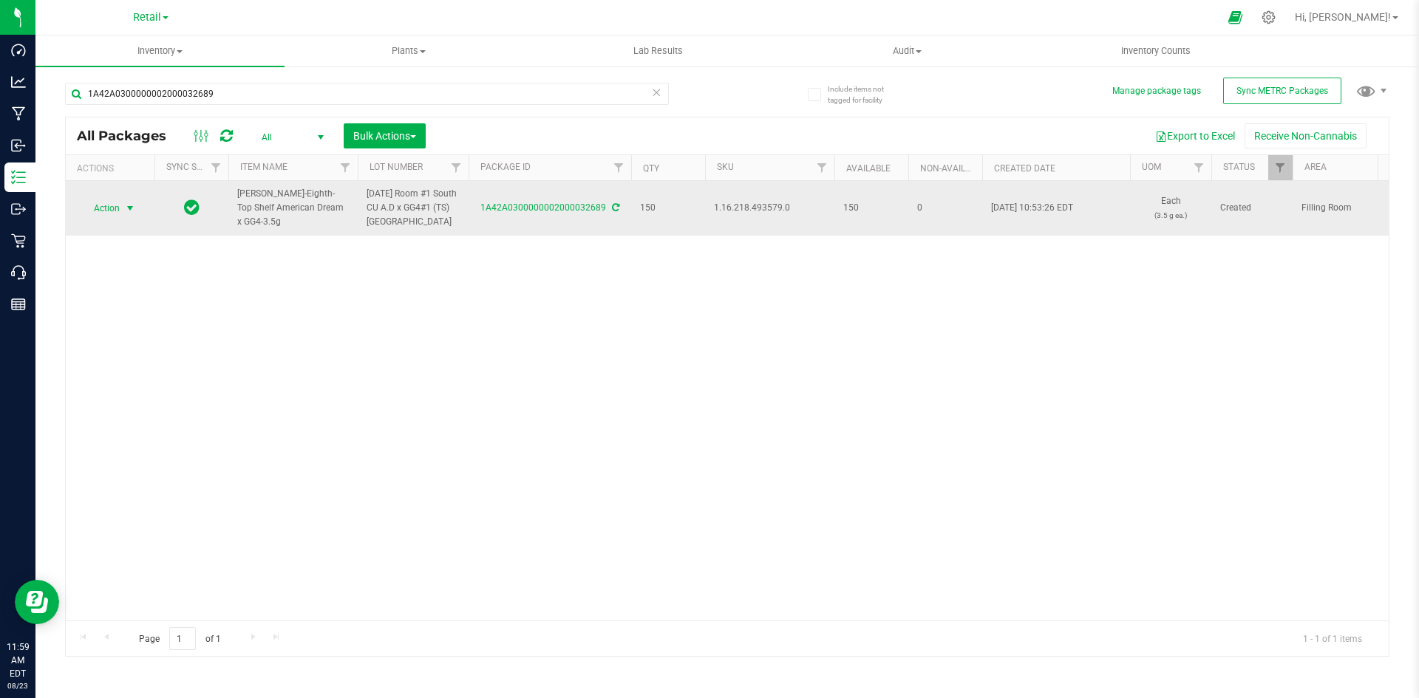
click at [126, 205] on span "select" at bounding box center [130, 208] width 12 height 12
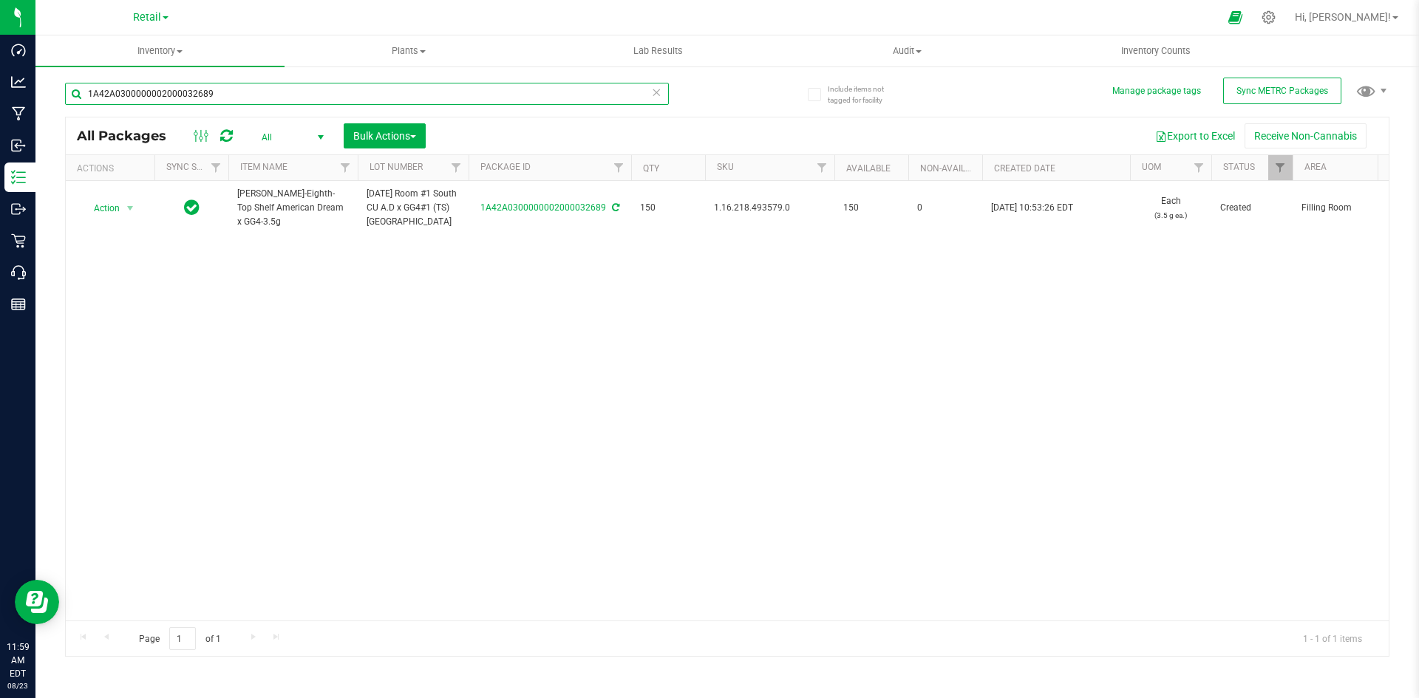
click at [324, 97] on input "1A42A0300000002000032689" at bounding box center [367, 94] width 604 height 22
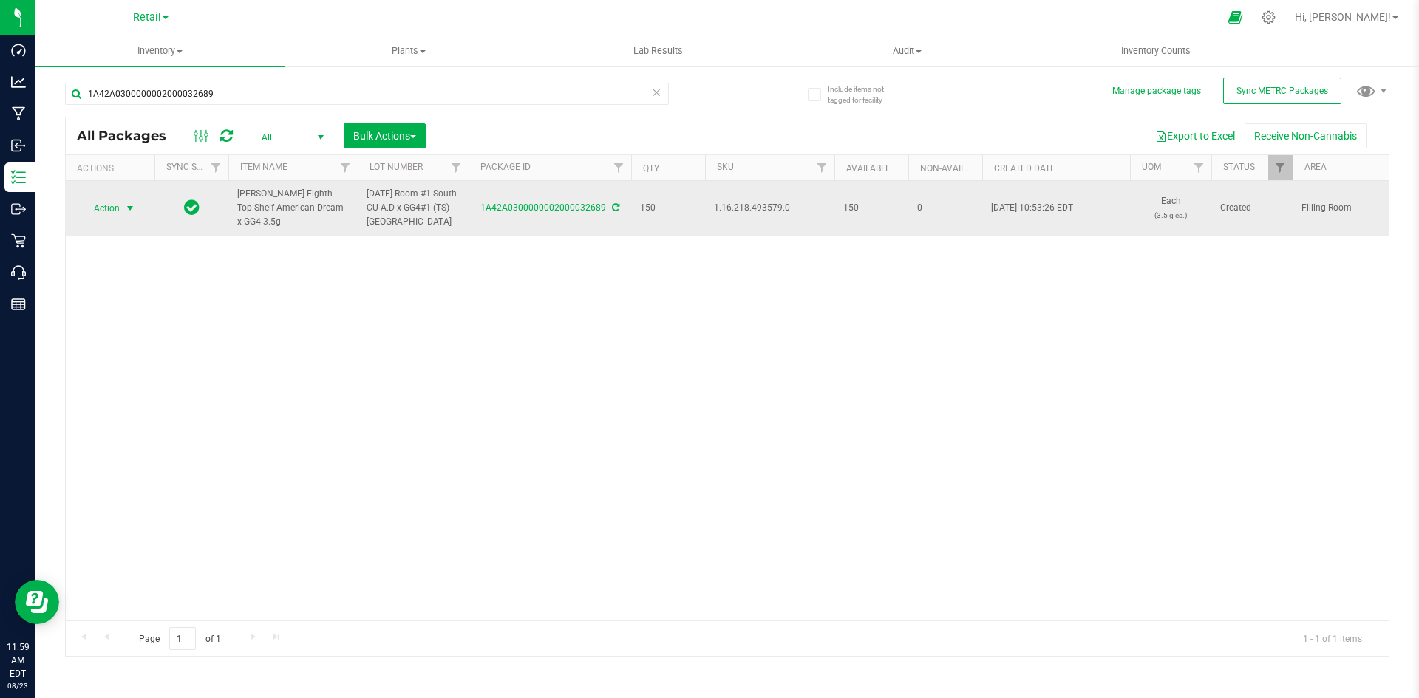
click at [123, 215] on span "select" at bounding box center [130, 208] width 18 height 21
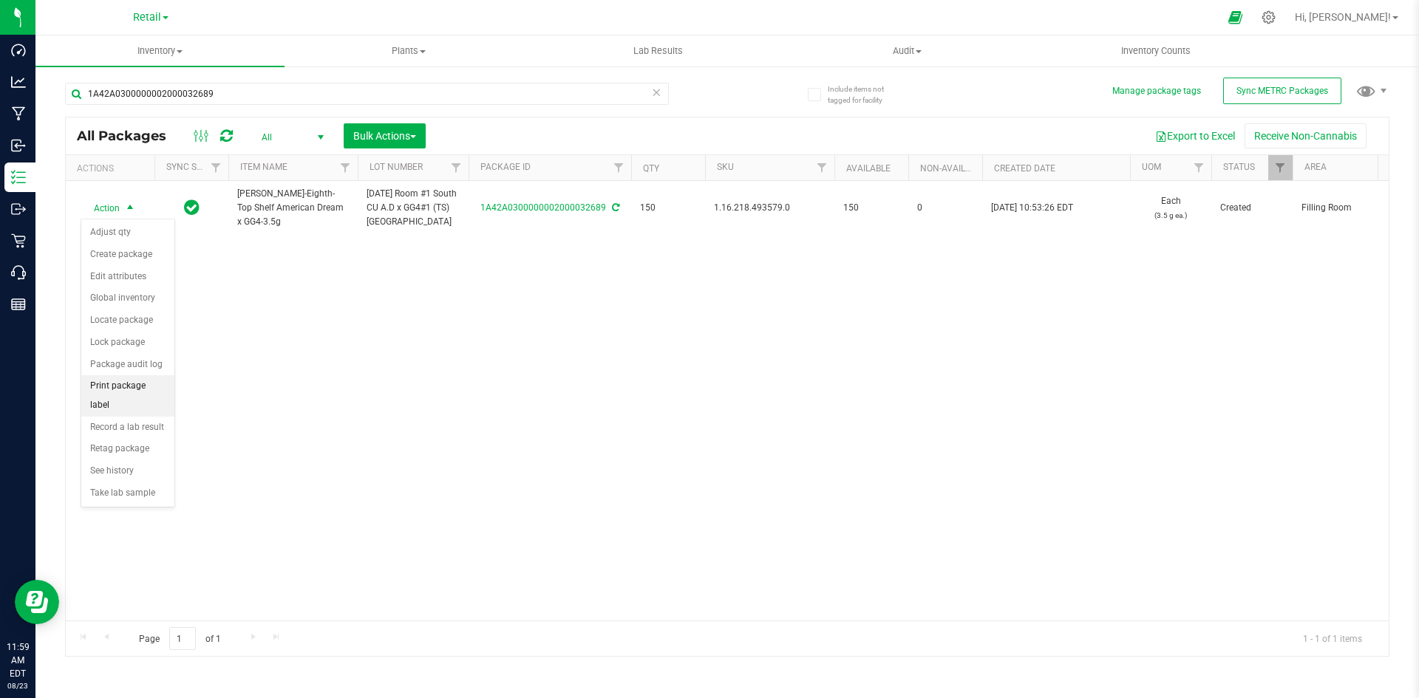
click at [141, 383] on li "Print package label" at bounding box center [127, 395] width 93 height 41
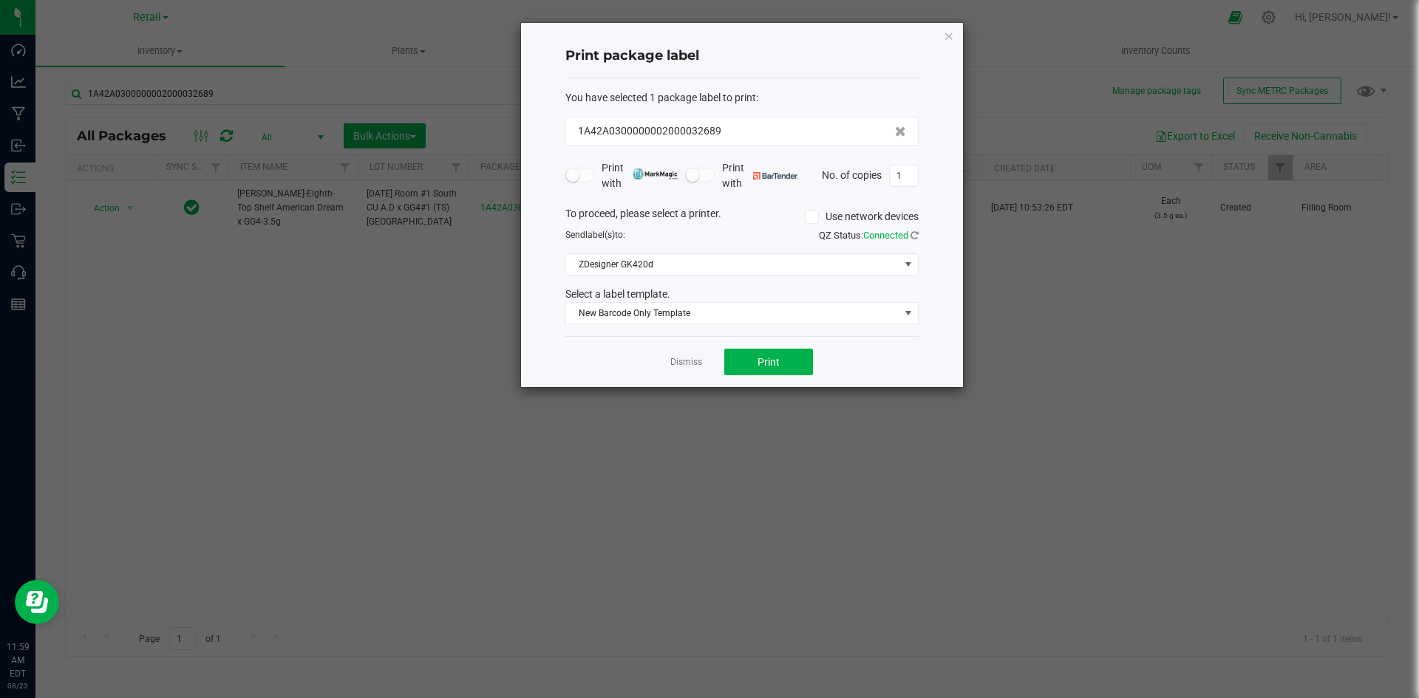
click at [814, 224] on label "Use network devices" at bounding box center [862, 217] width 113 height 16
click at [0, 0] on input "Use network devices" at bounding box center [0, 0] width 0 height 0
drag, startPoint x: 812, startPoint y: 253, endPoint x: 812, endPoint y: 271, distance: 17.7
click at [812, 256] on span at bounding box center [741, 264] width 353 height 22
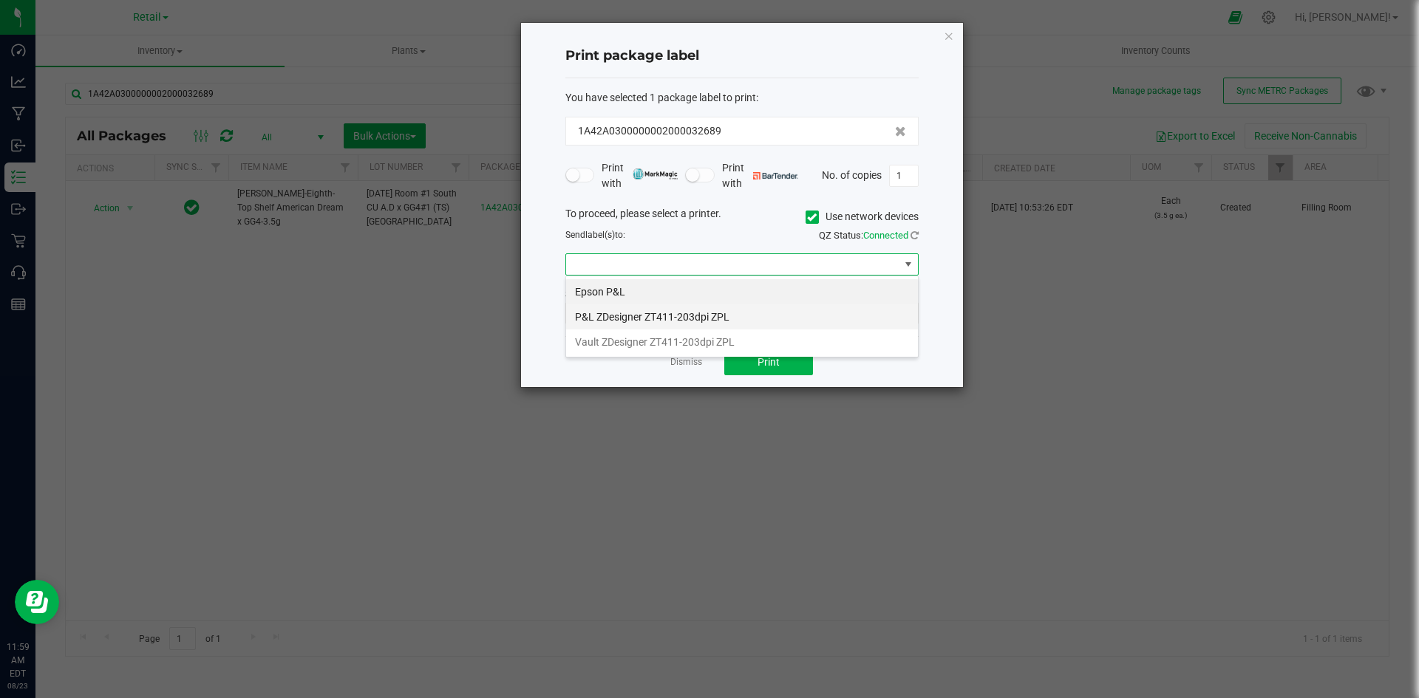
scroll to position [22, 353]
click at [797, 327] on li "P&L ZDesigner ZT411-203dpi ZPL" at bounding box center [742, 316] width 352 height 25
click at [786, 310] on span "New Barcode Only Template" at bounding box center [732, 313] width 333 height 21
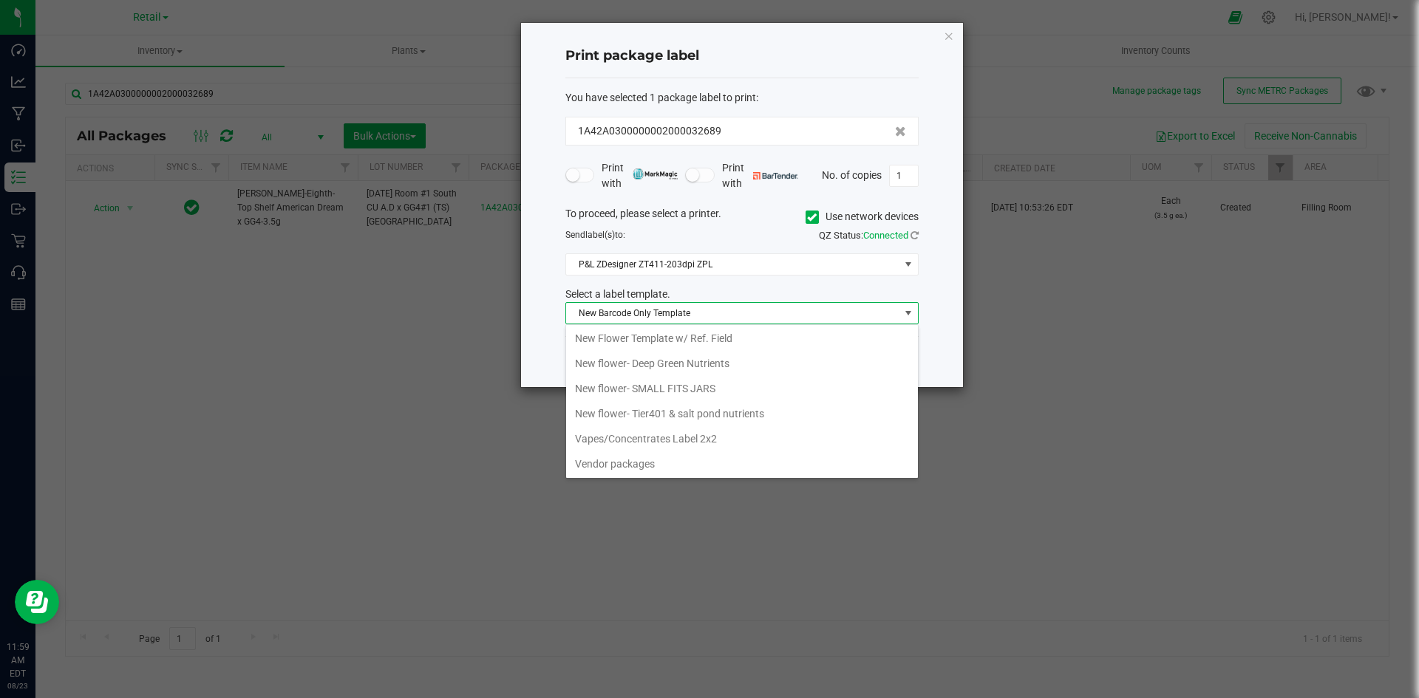
scroll to position [405, 0]
click at [744, 345] on li "New Flower Template w/ Ref. Field" at bounding box center [742, 337] width 352 height 25
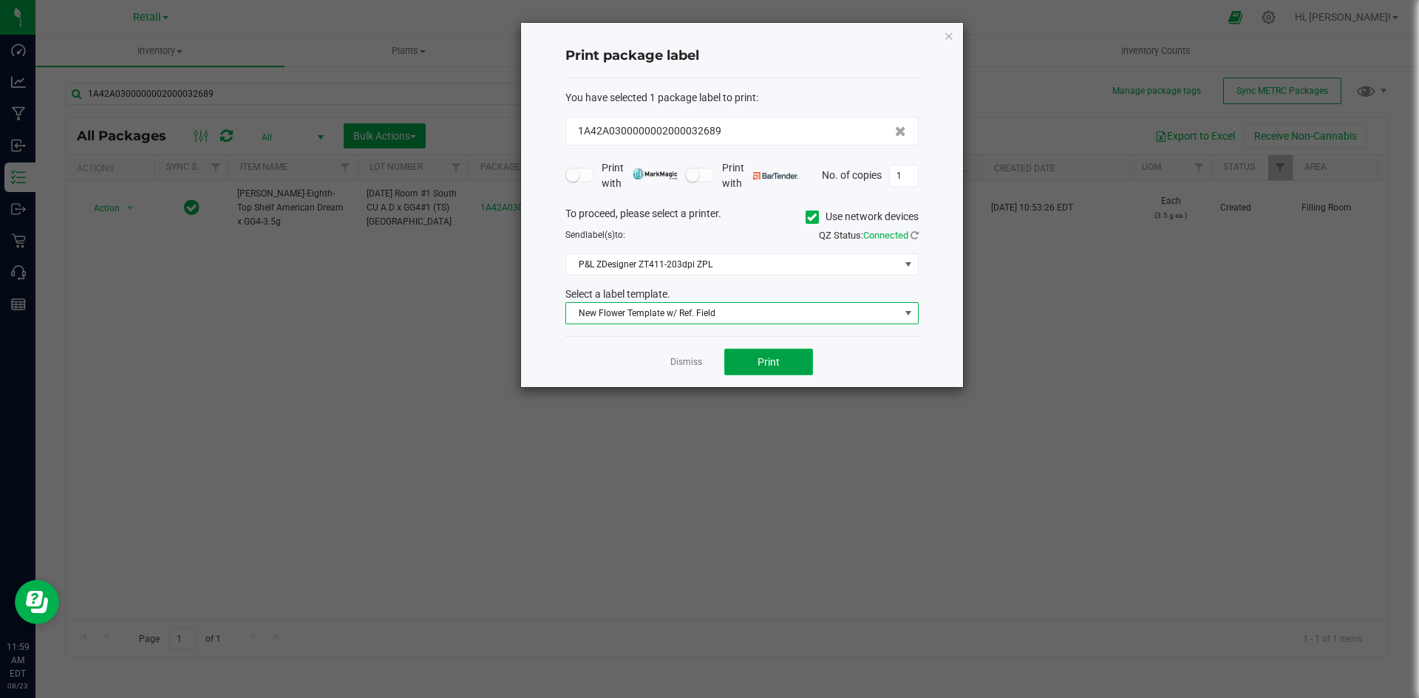
click at [772, 361] on span "Print" at bounding box center [769, 362] width 22 height 12
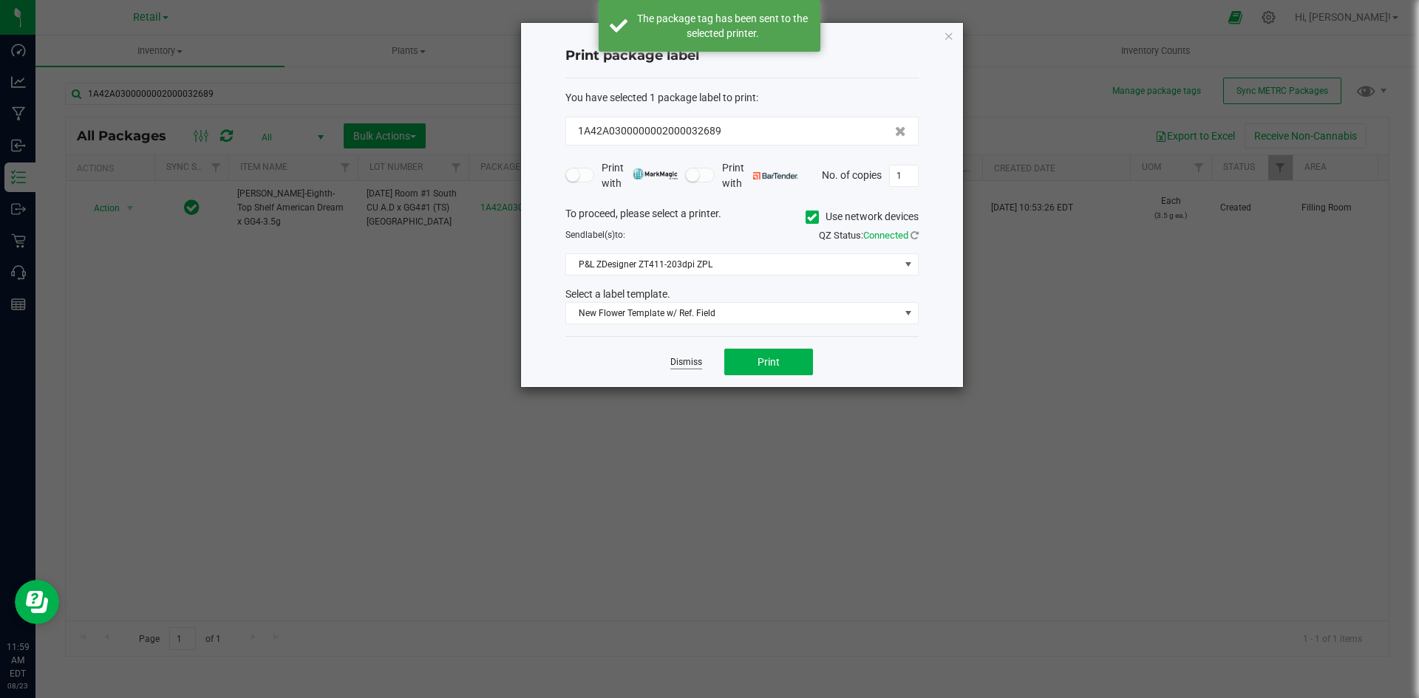
click at [682, 365] on link "Dismiss" at bounding box center [686, 362] width 32 height 13
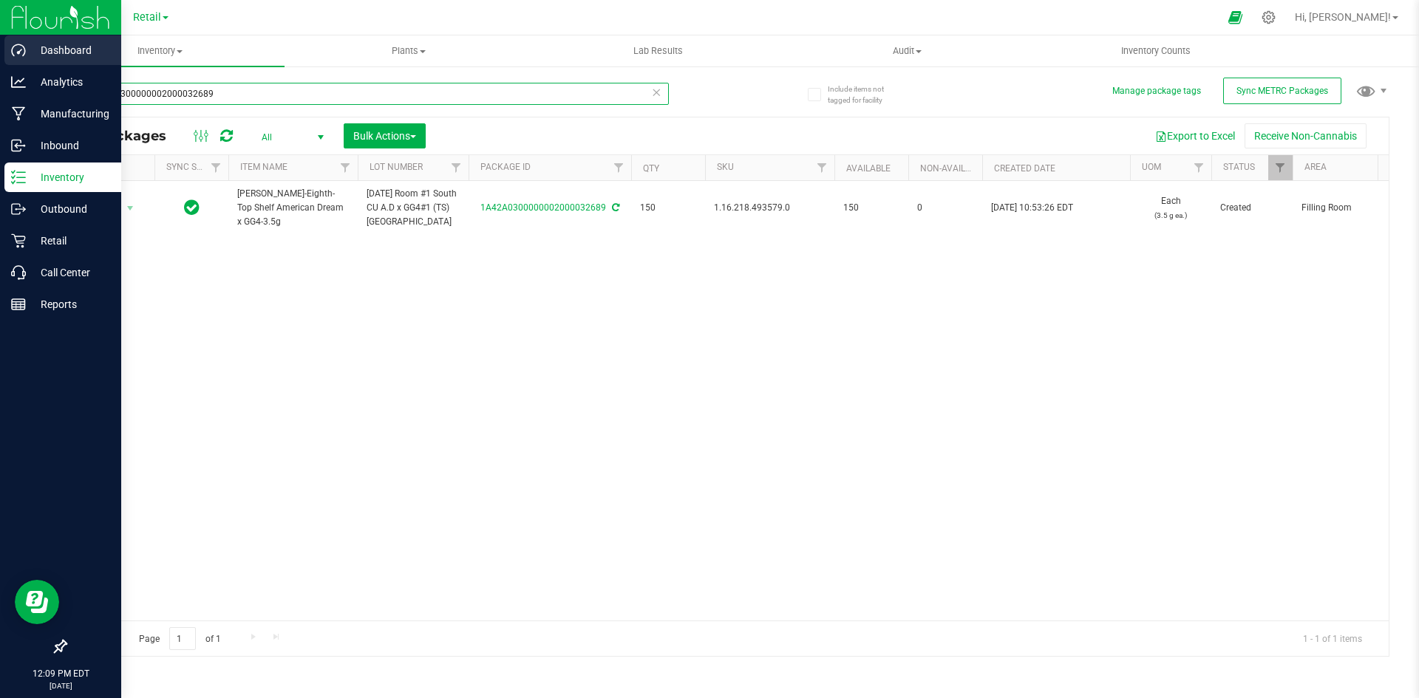
drag, startPoint x: 273, startPoint y: 99, endPoint x: 0, endPoint y: 53, distance: 277.3
click at [0, 74] on div "Dashboard Analytics Manufacturing Inbound Inventory Outbound Retail Call Center…" at bounding box center [709, 349] width 1419 height 698
type input "1A42A03000005DD000006320"
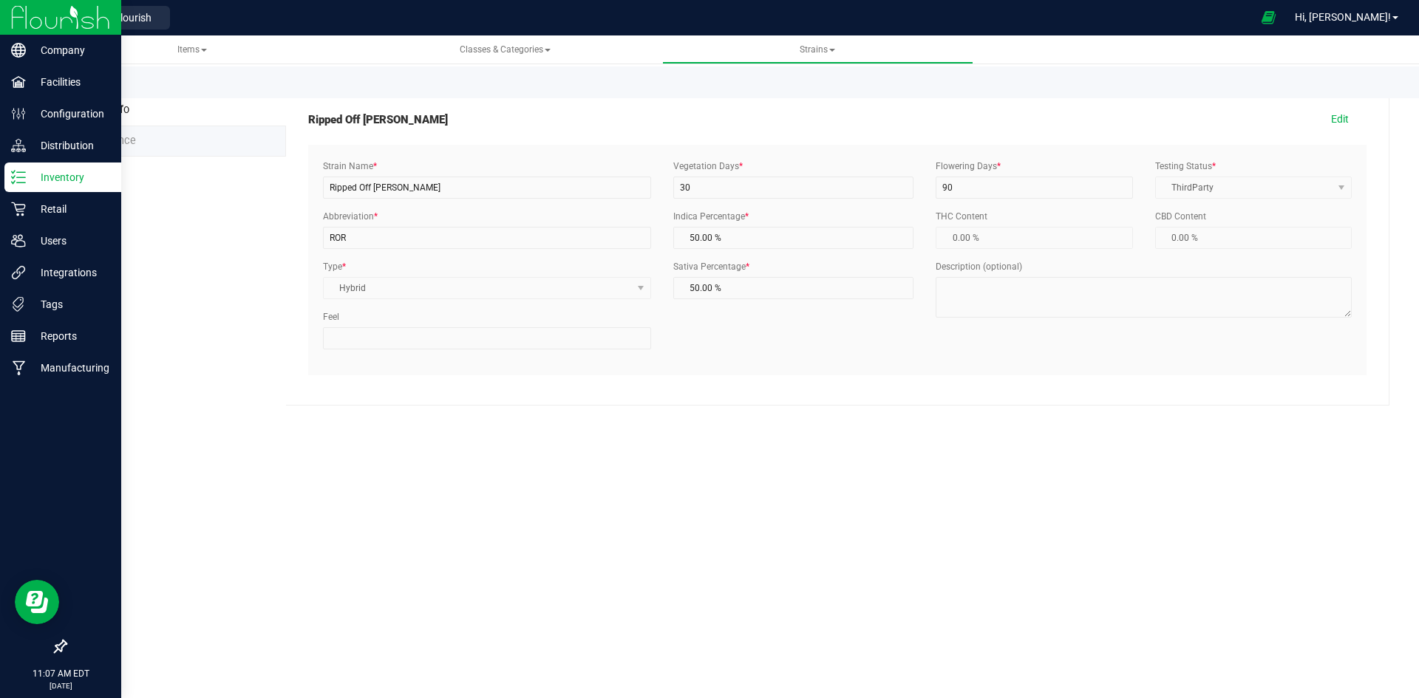
click at [31, 177] on p "Inventory" at bounding box center [70, 178] width 89 height 18
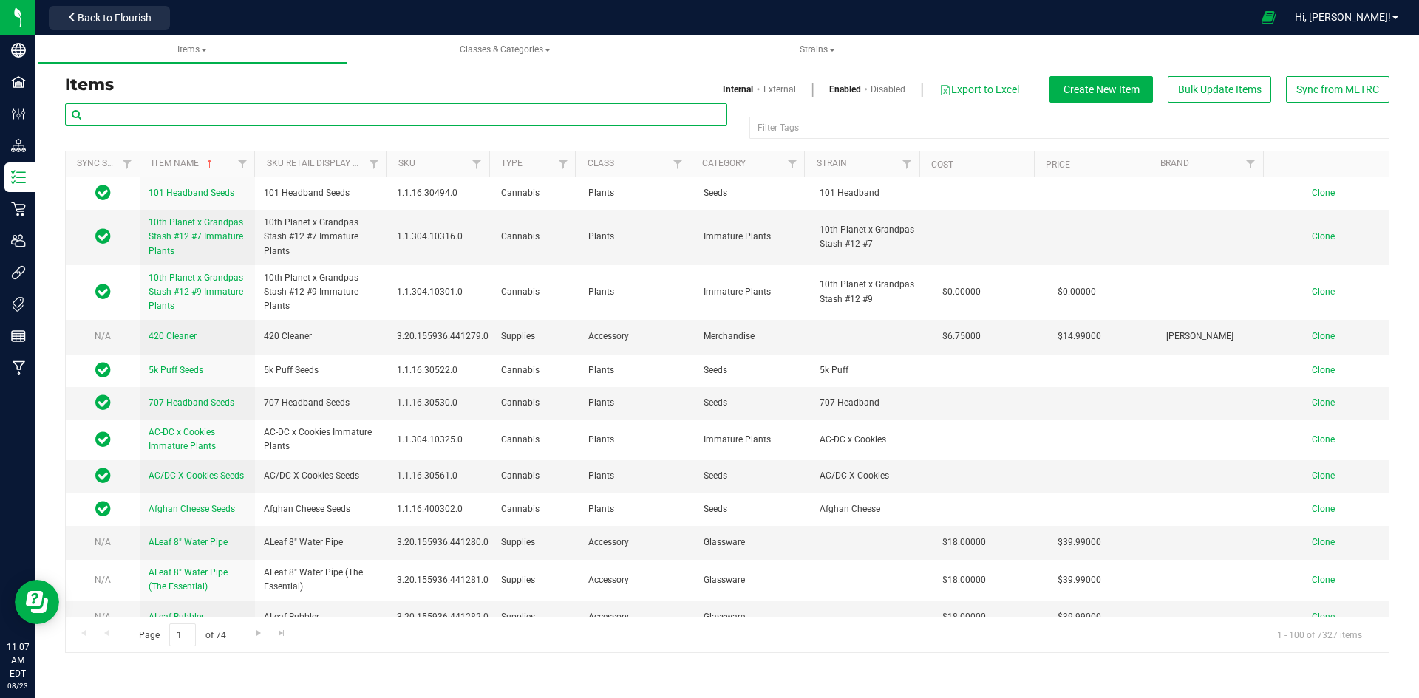
paste input "1.28.303.372628.0"
type input "1.28.303.372628.0"
click at [770, 85] on link "External" at bounding box center [779, 89] width 33 height 13
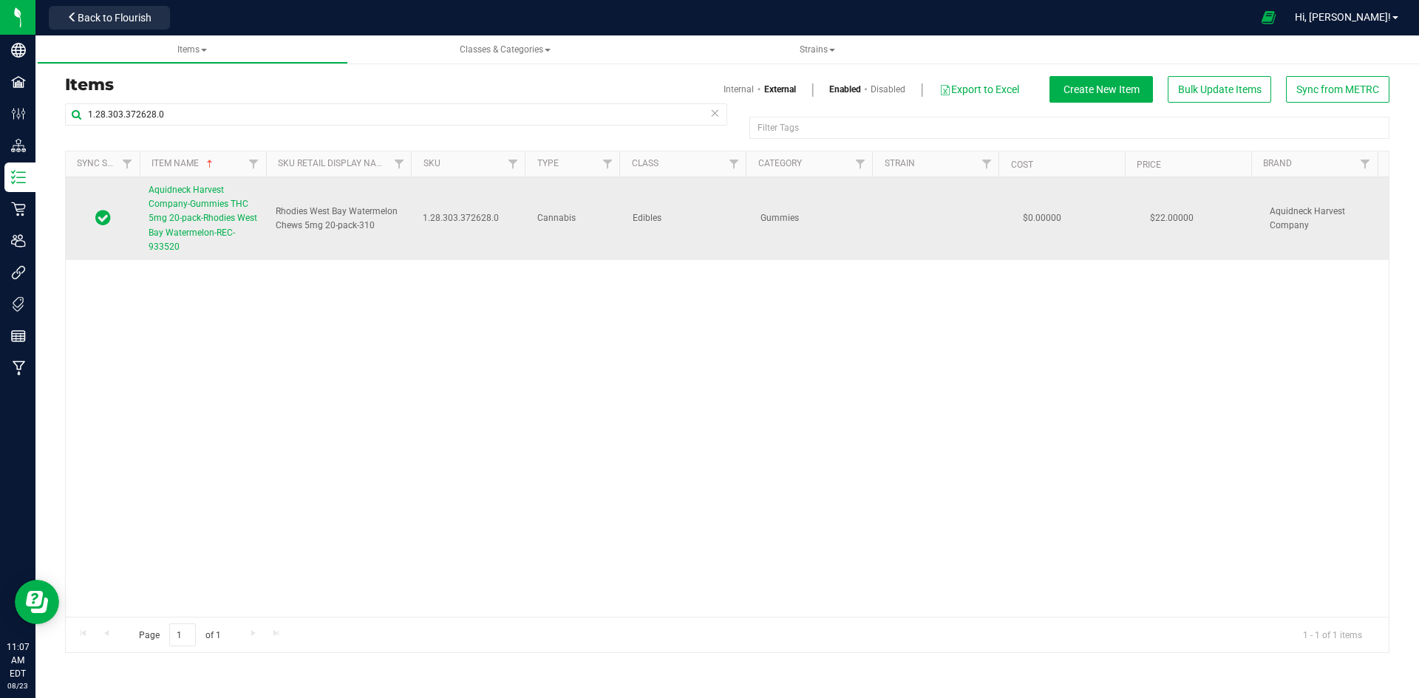
click at [207, 217] on span "Aquidneck Harvest Company-Gummies THC 5mg 20-pack-Rhodies West Bay Watermelon-R…" at bounding box center [203, 218] width 109 height 67
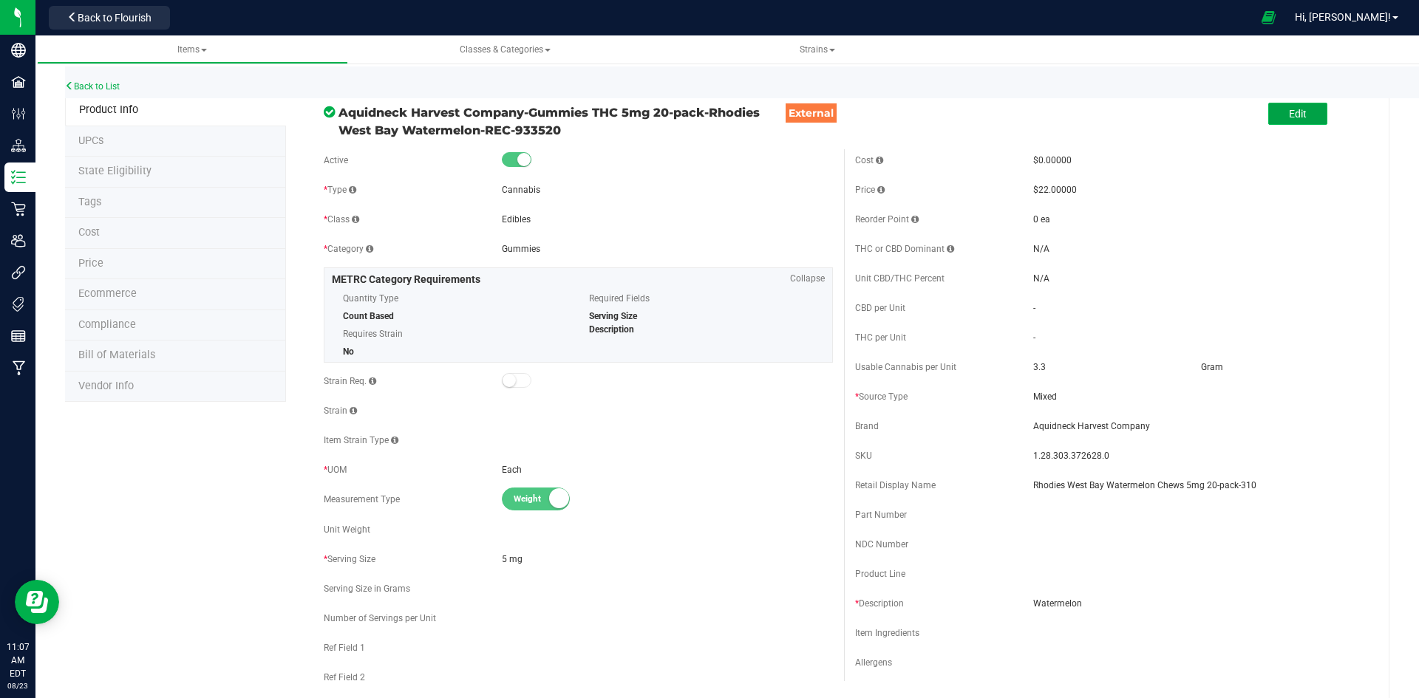
click at [1289, 118] on span "Edit" at bounding box center [1298, 114] width 18 height 12
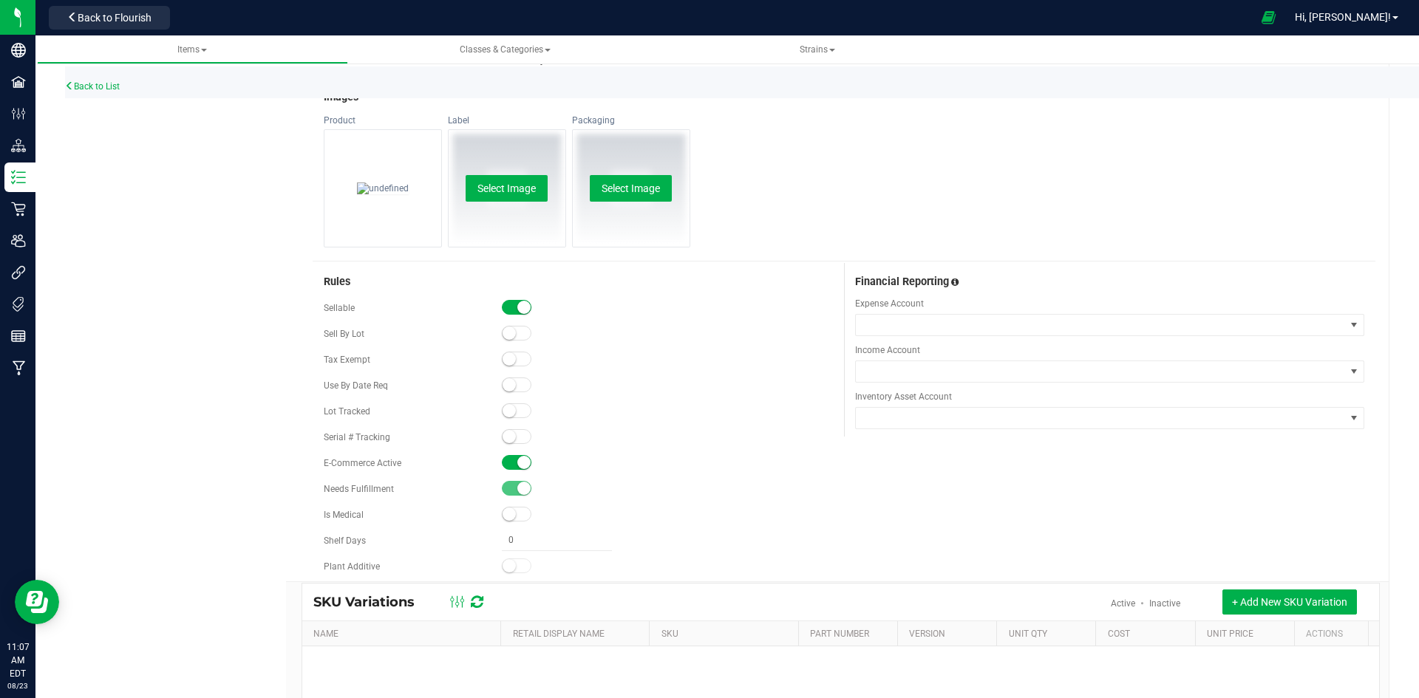
scroll to position [739, 0]
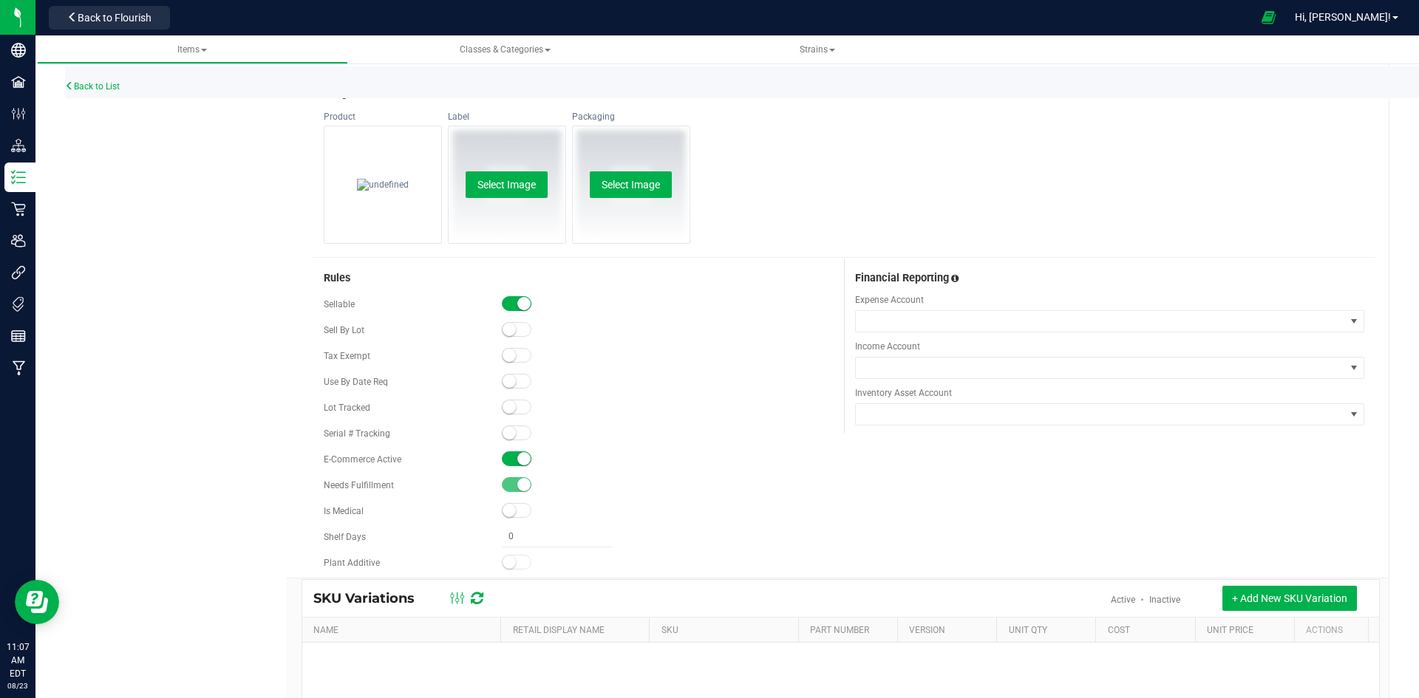
click at [502, 413] on span at bounding box center [517, 407] width 30 height 15
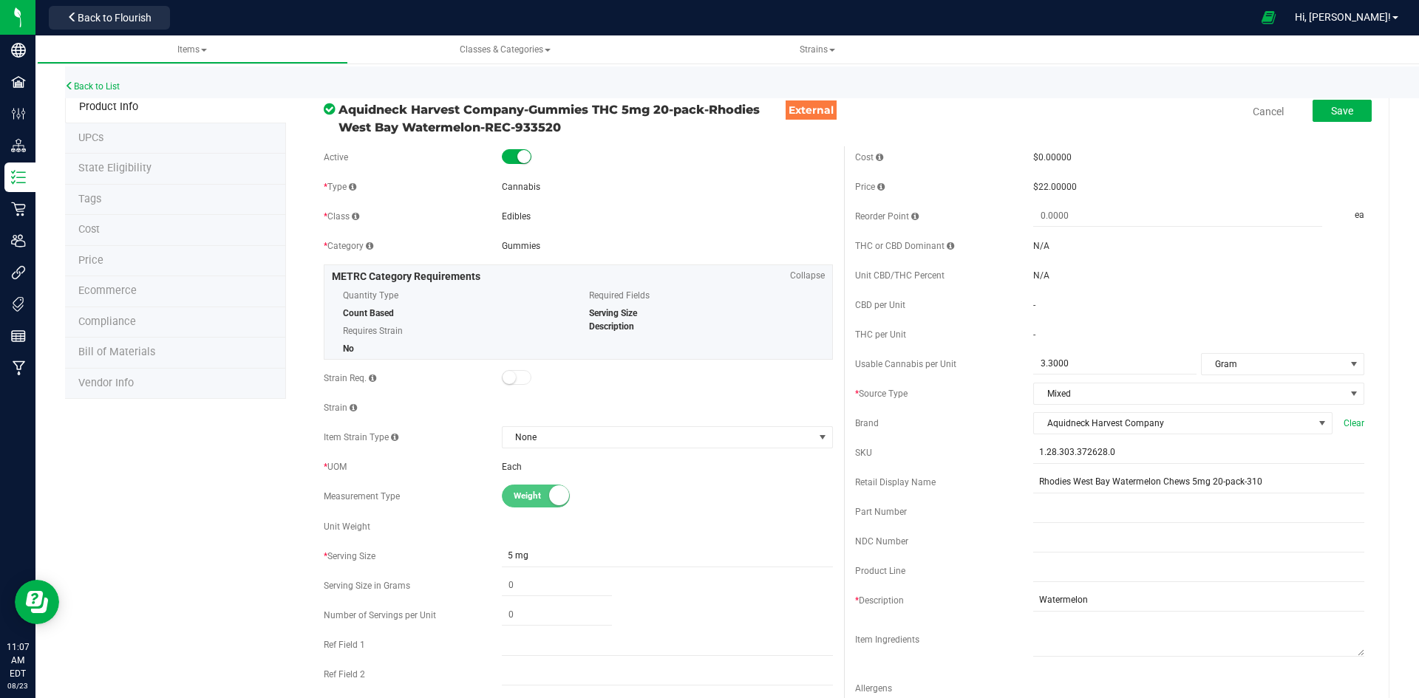
scroll to position [0, 0]
click at [1316, 117] on button "Save" at bounding box center [1342, 114] width 59 height 22
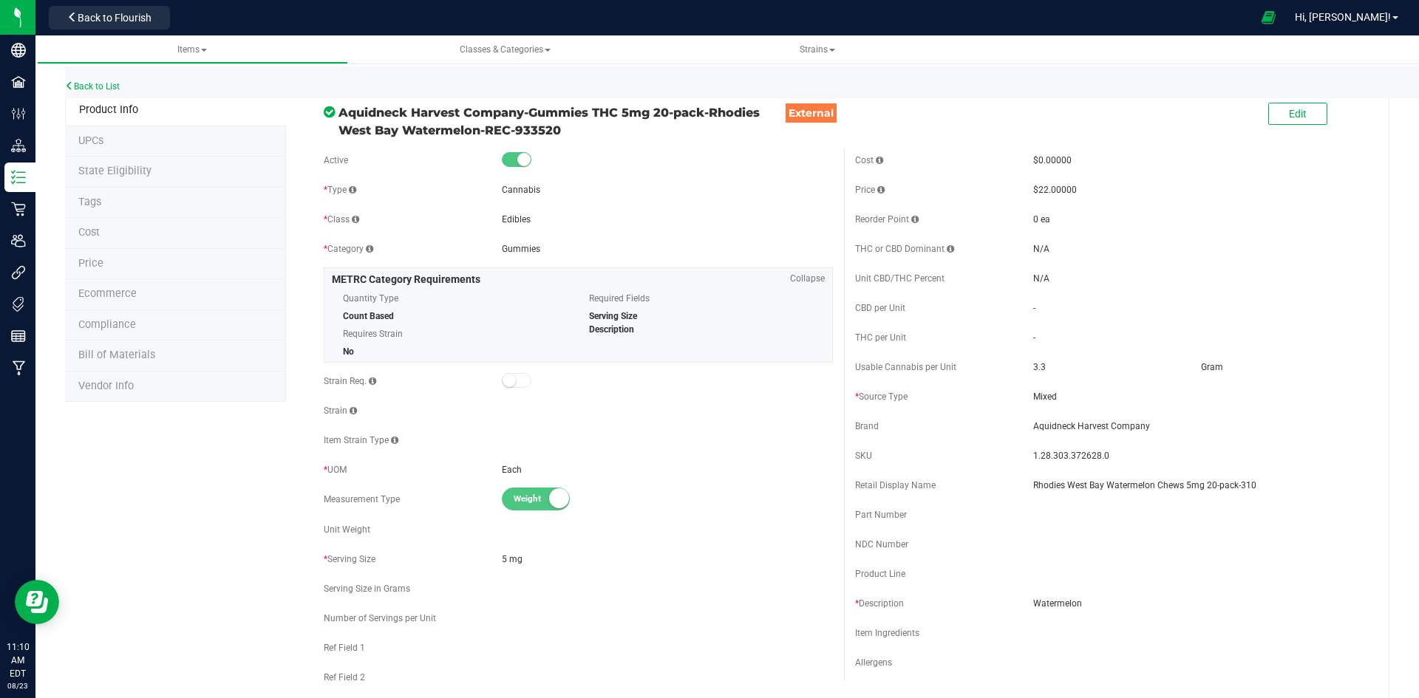
click at [97, 143] on span "UPCs" at bounding box center [90, 141] width 25 height 13
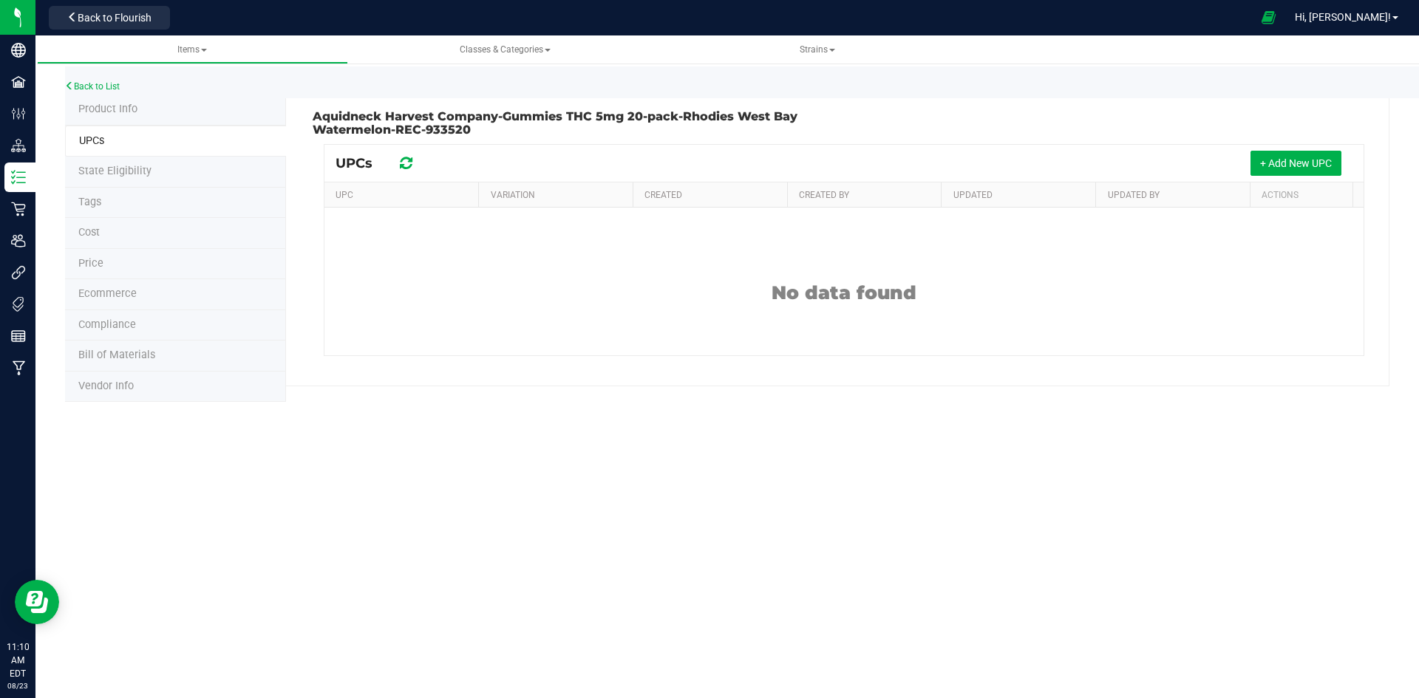
click at [400, 166] on icon at bounding box center [406, 163] width 13 height 15
click at [222, 180] on li "State Eligibility" at bounding box center [175, 172] width 221 height 31
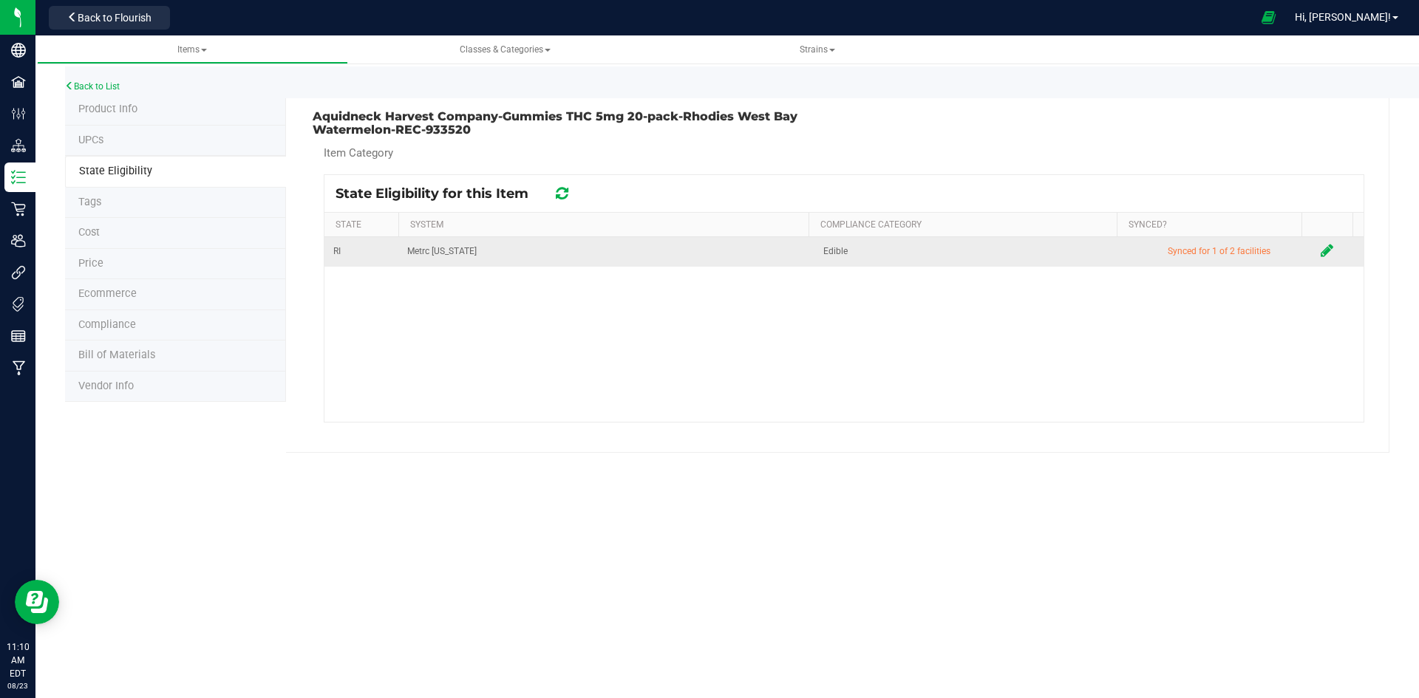
click at [1321, 249] on icon at bounding box center [1327, 250] width 13 height 15
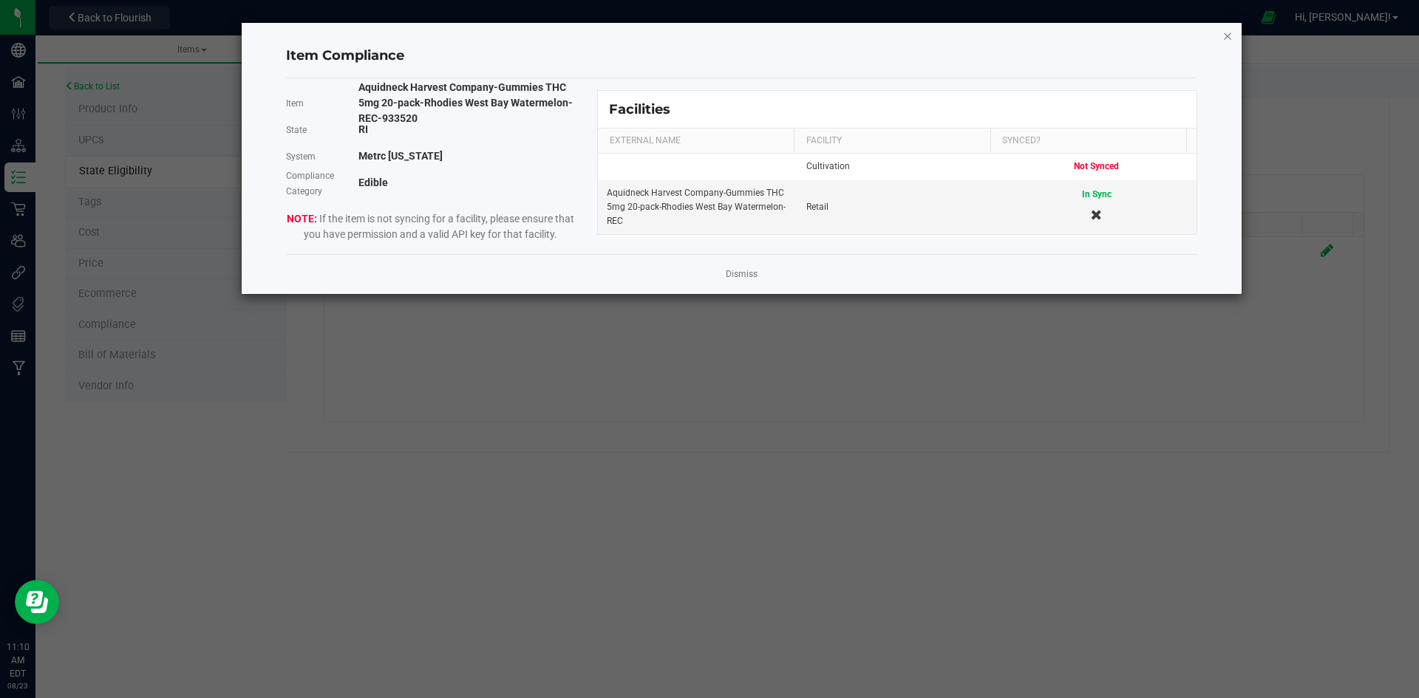
click at [1228, 40] on icon "Close modal" at bounding box center [1227, 36] width 10 height 18
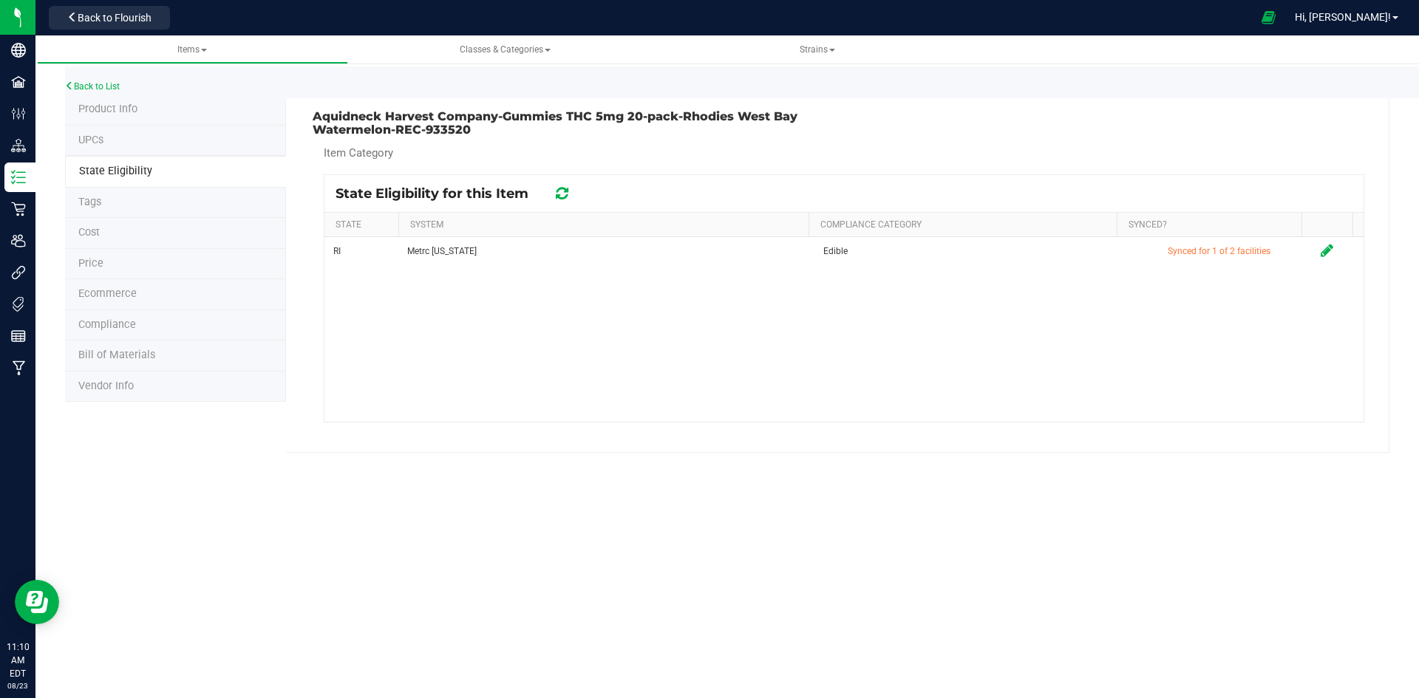
click at [265, 208] on li "Tags" at bounding box center [175, 203] width 221 height 31
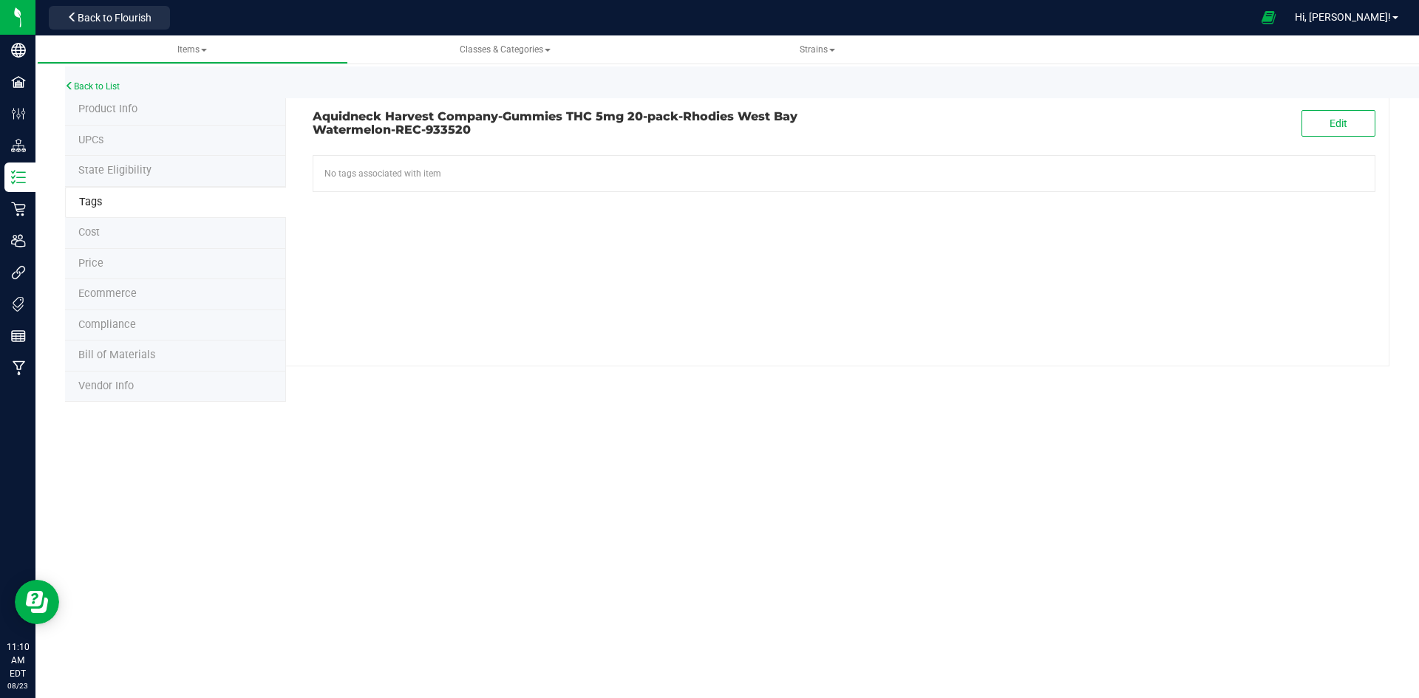
click at [248, 228] on li "Cost" at bounding box center [175, 233] width 221 height 31
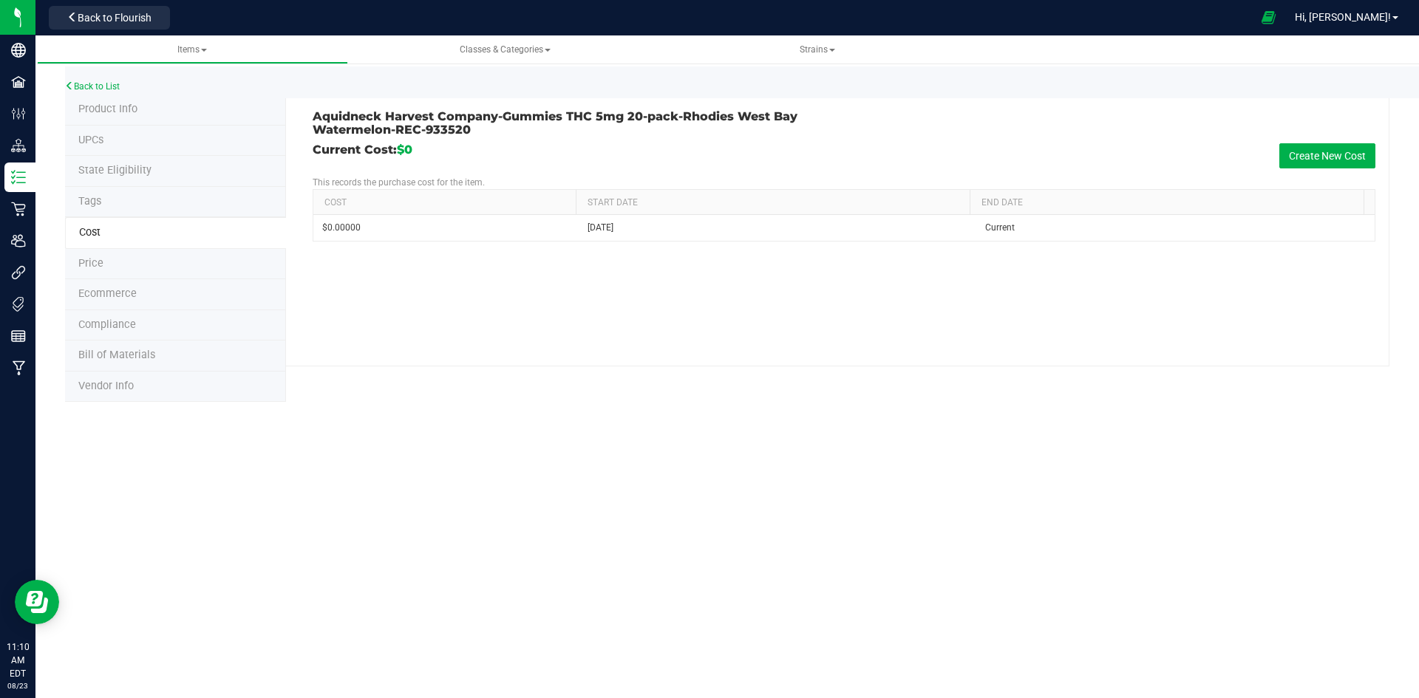
click at [219, 262] on li "Price" at bounding box center [175, 264] width 221 height 31
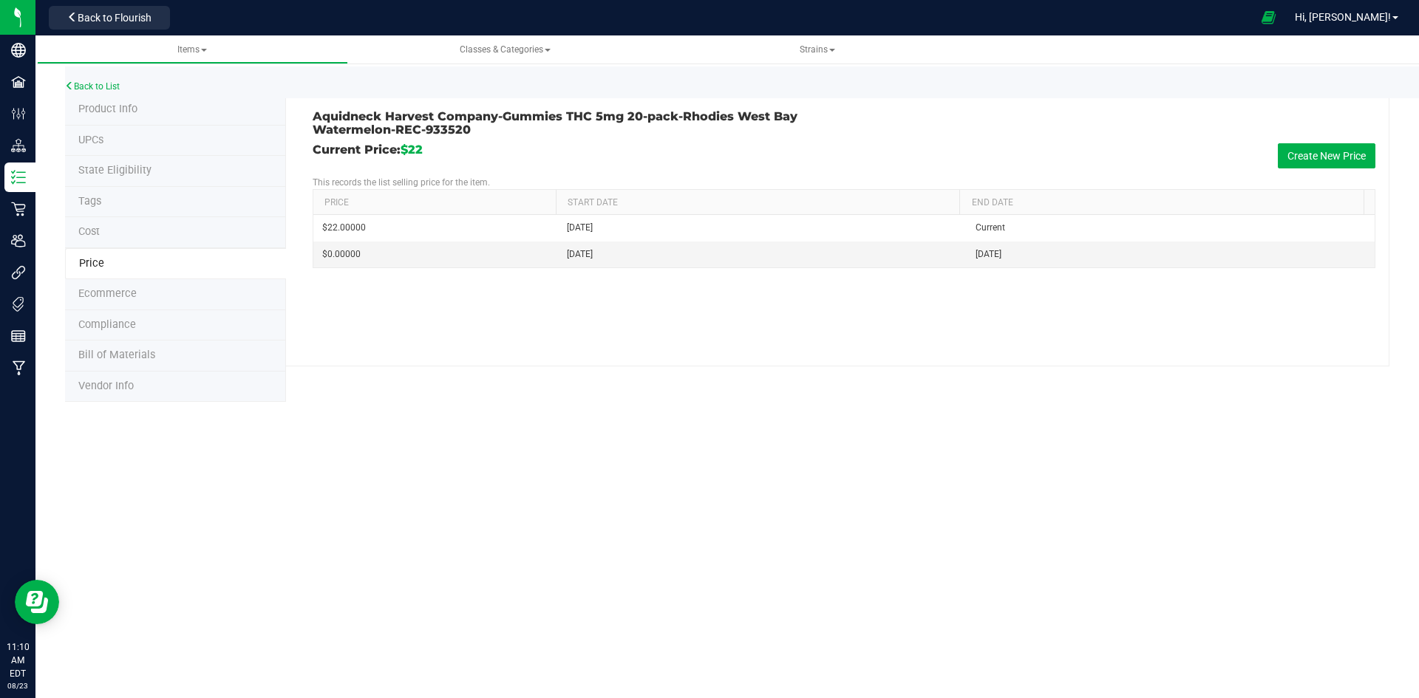
click at [212, 286] on li "Ecommerce" at bounding box center [175, 294] width 221 height 31
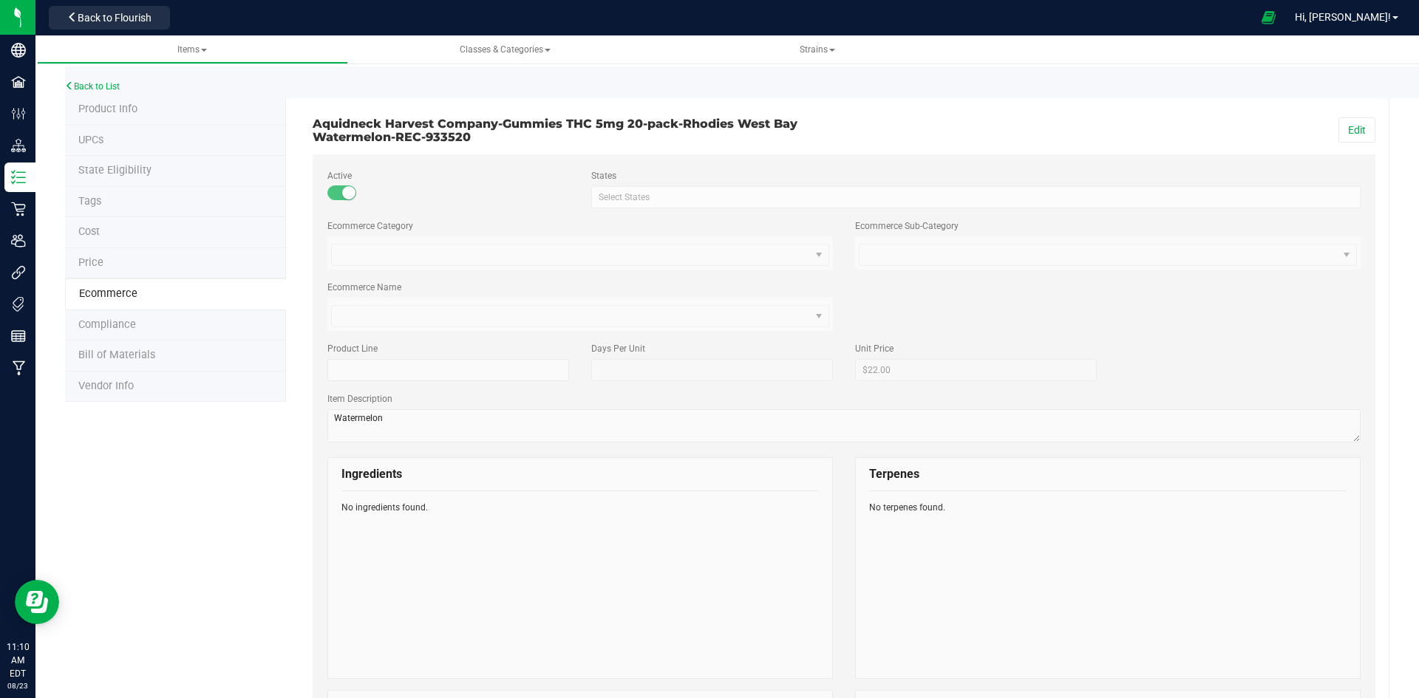
click at [203, 327] on li "Compliance" at bounding box center [175, 325] width 221 height 31
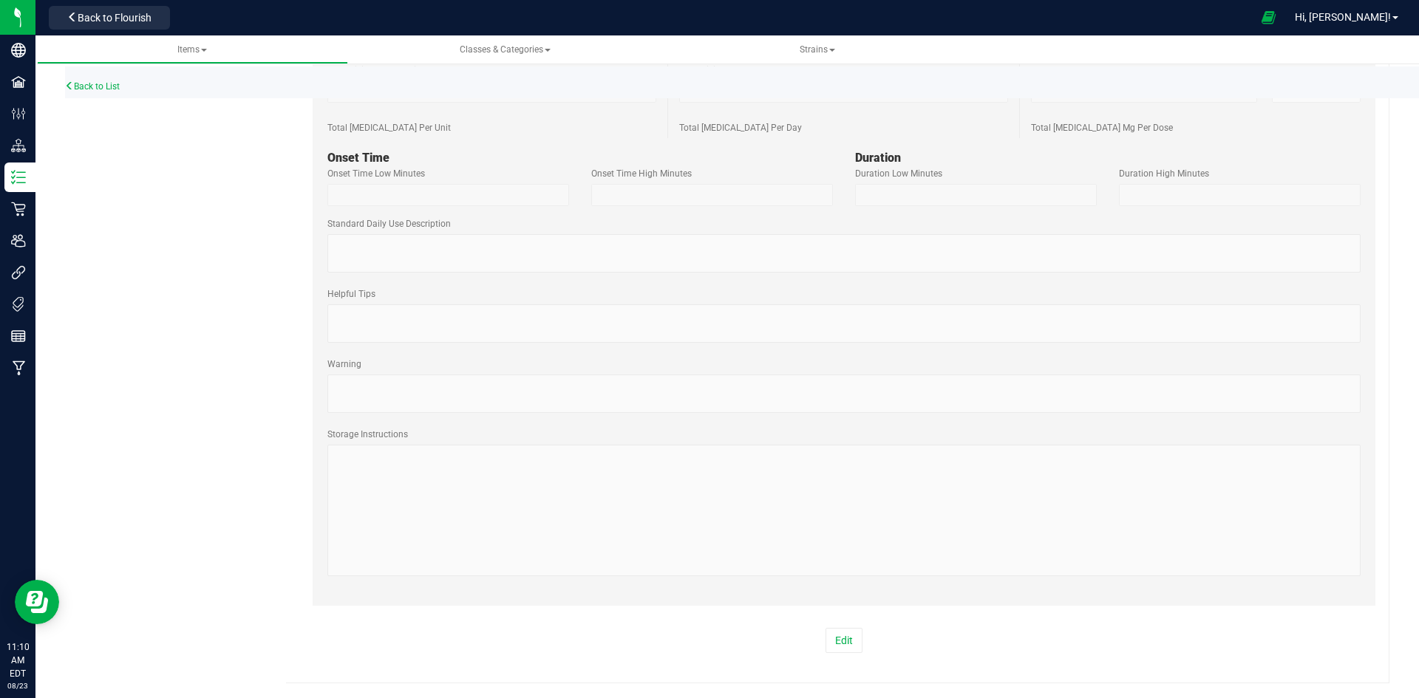
drag, startPoint x: 268, startPoint y: 293, endPoint x: 263, endPoint y: 199, distance: 94.0
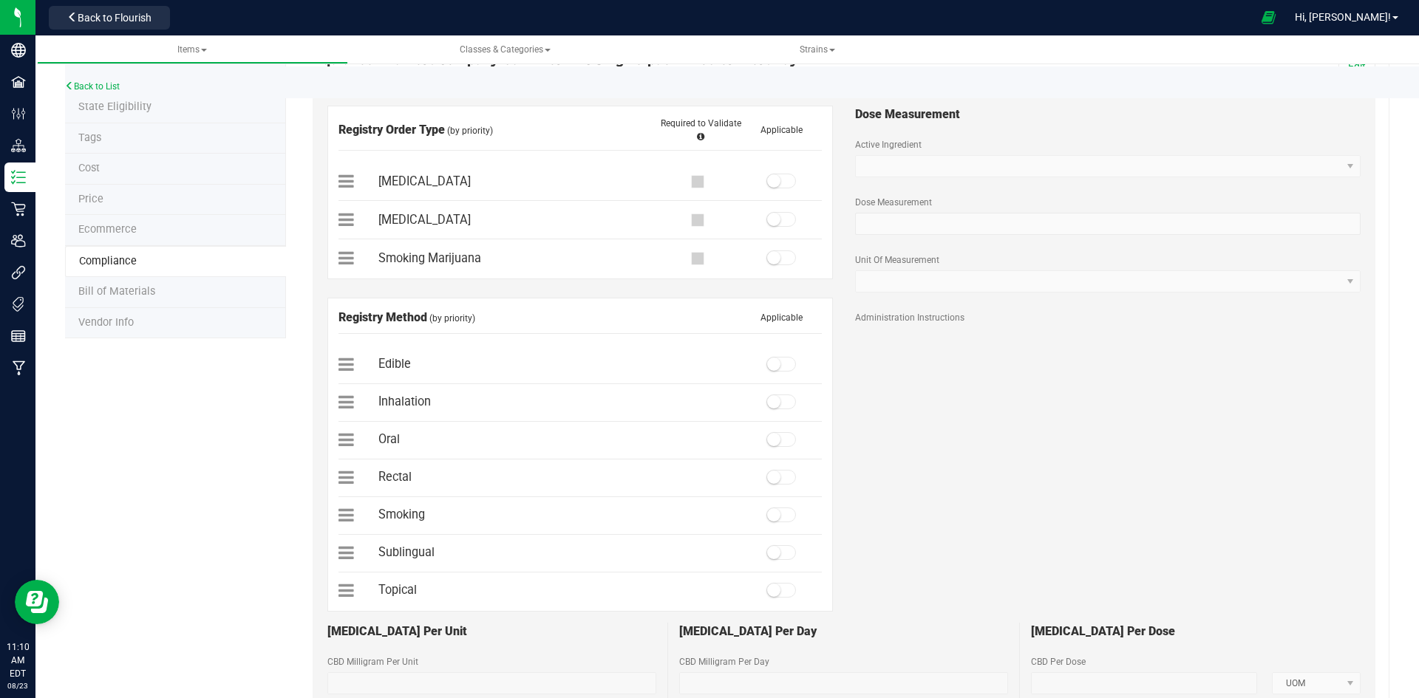
scroll to position [16, 0]
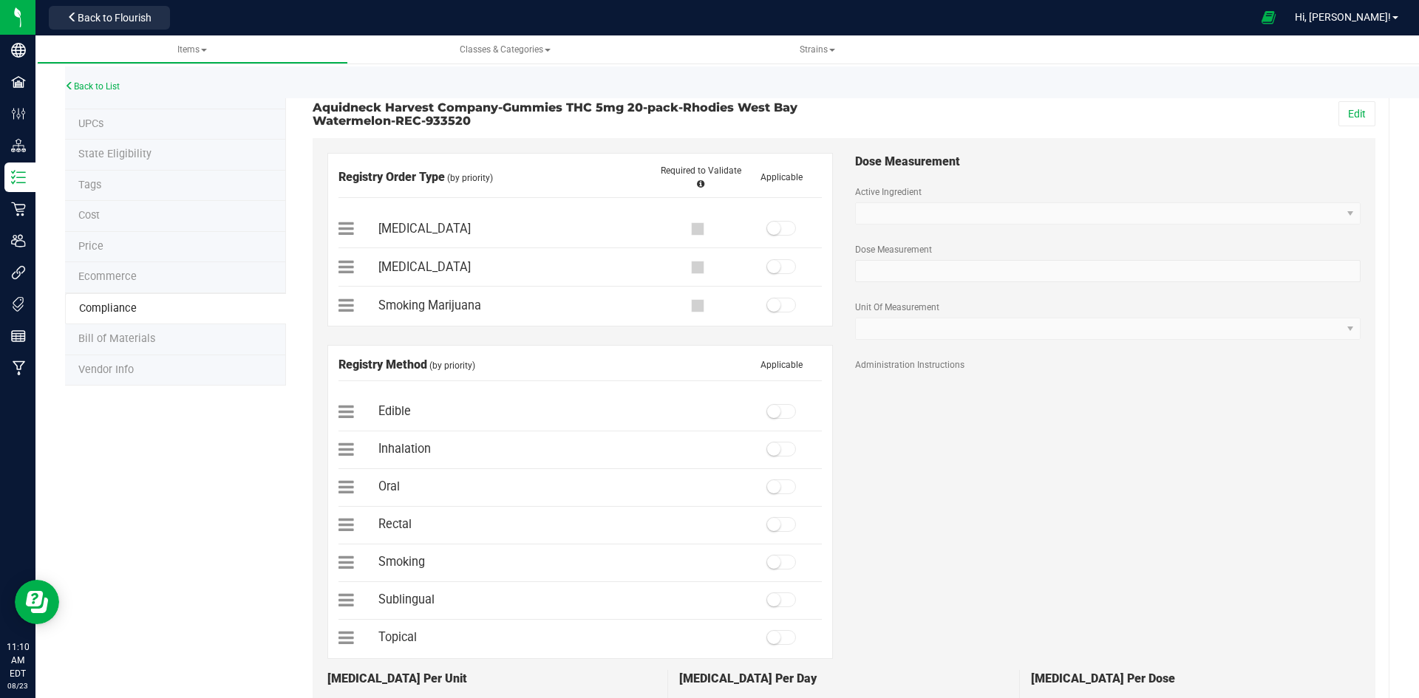
click at [163, 336] on li "Bill of Materials" at bounding box center [175, 339] width 221 height 31
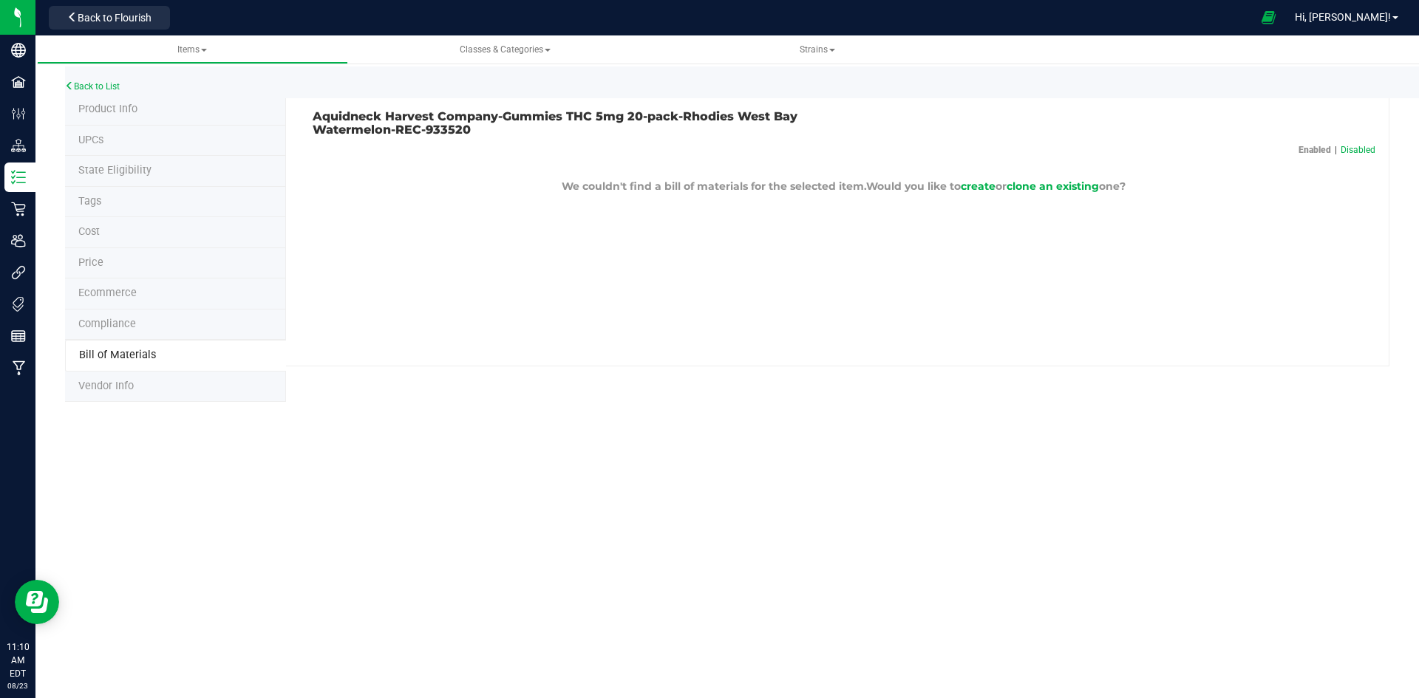
click at [158, 375] on li "Vendor Info" at bounding box center [175, 387] width 221 height 31
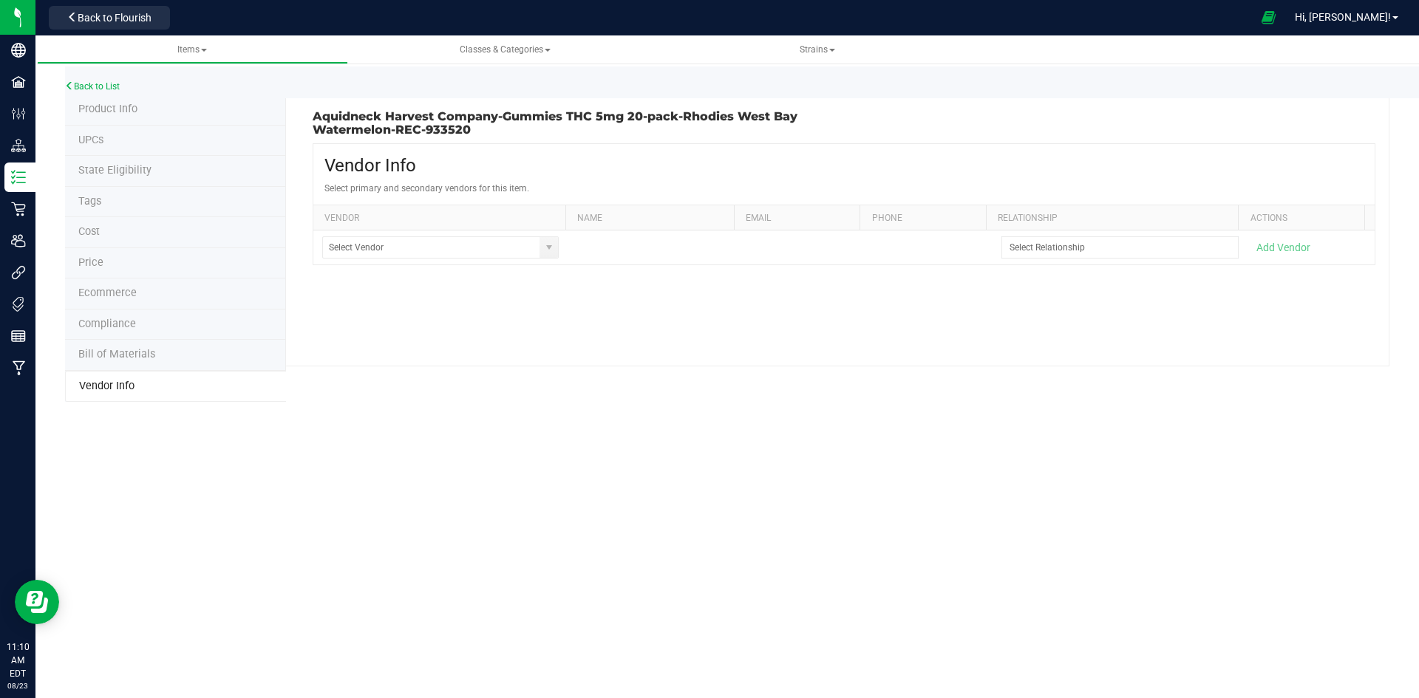
click at [115, 113] on span "Product Info" at bounding box center [107, 109] width 59 height 13
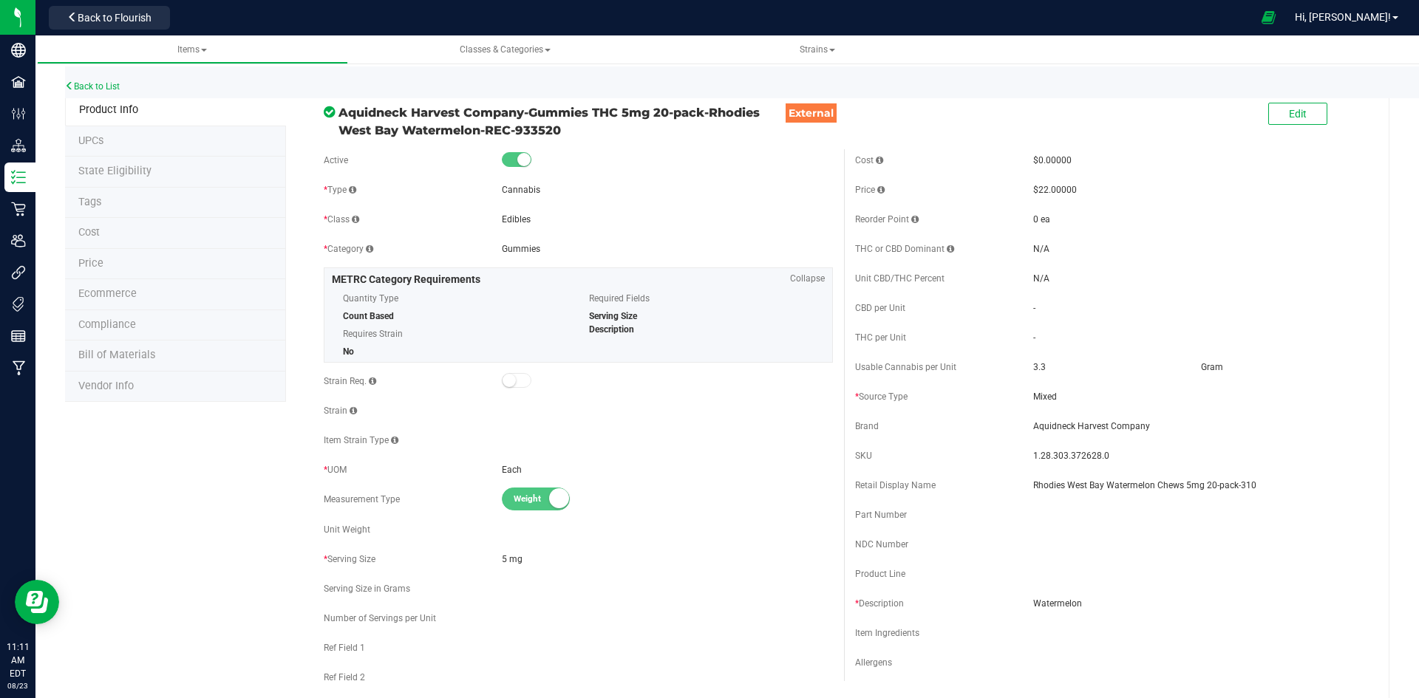
click at [1062, 456] on span "1.28.303.372628.0" at bounding box center [1198, 455] width 331 height 13
click at [1061, 457] on span "1.28.303.372628.0" at bounding box center [1198, 455] width 331 height 13
click at [1060, 457] on span "1.28.303.372628.0" at bounding box center [1198, 455] width 331 height 13
copy span "1.28.303.372628.0"
click at [215, 151] on li "UPCs" at bounding box center [175, 141] width 221 height 31
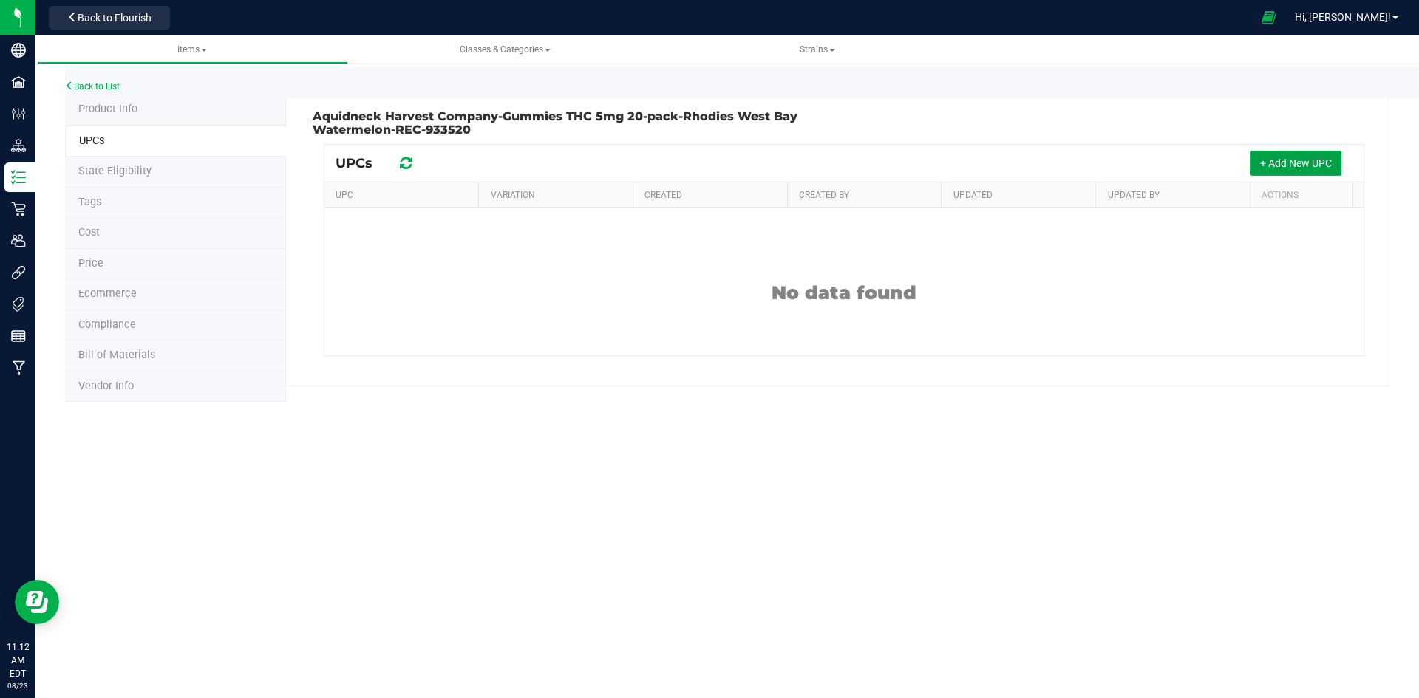
click at [1271, 163] on span "+ Add New UPC" at bounding box center [1296, 163] width 72 height 12
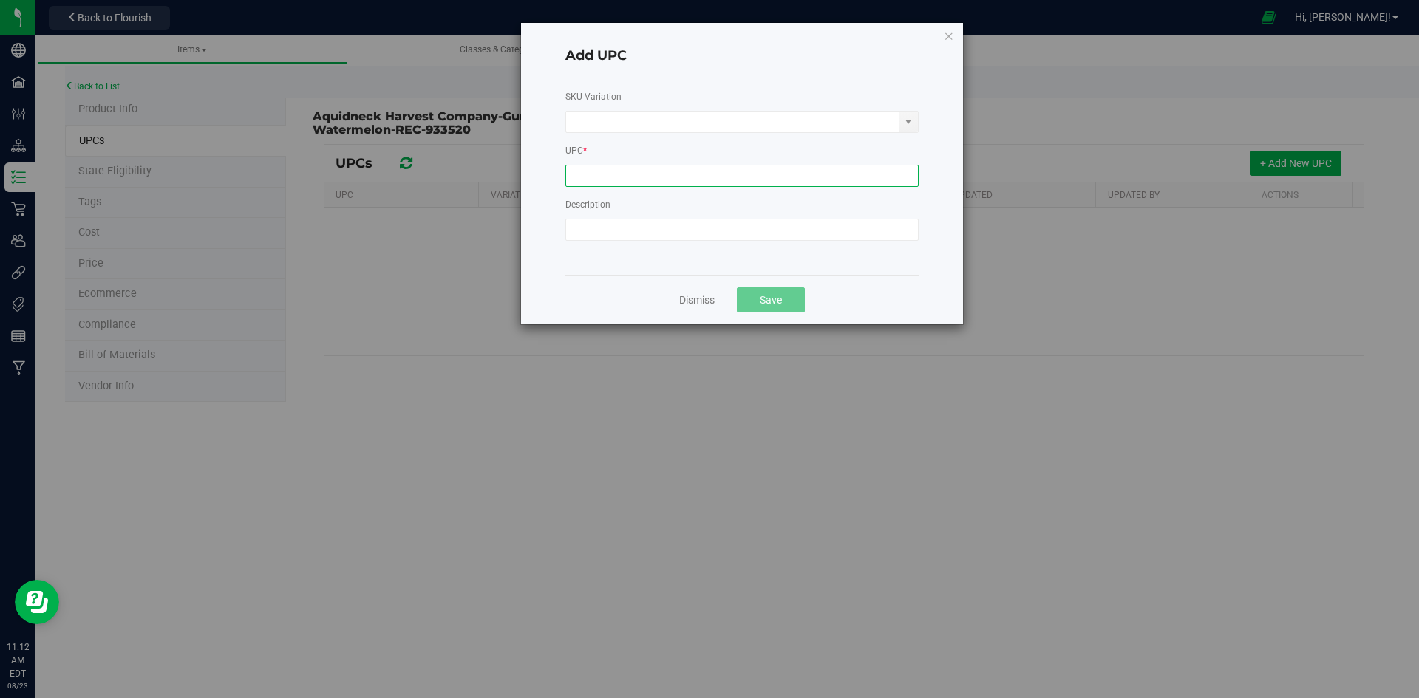
click at [720, 184] on input at bounding box center [741, 176] width 353 height 22
type input "1A4203000002BE000011175"
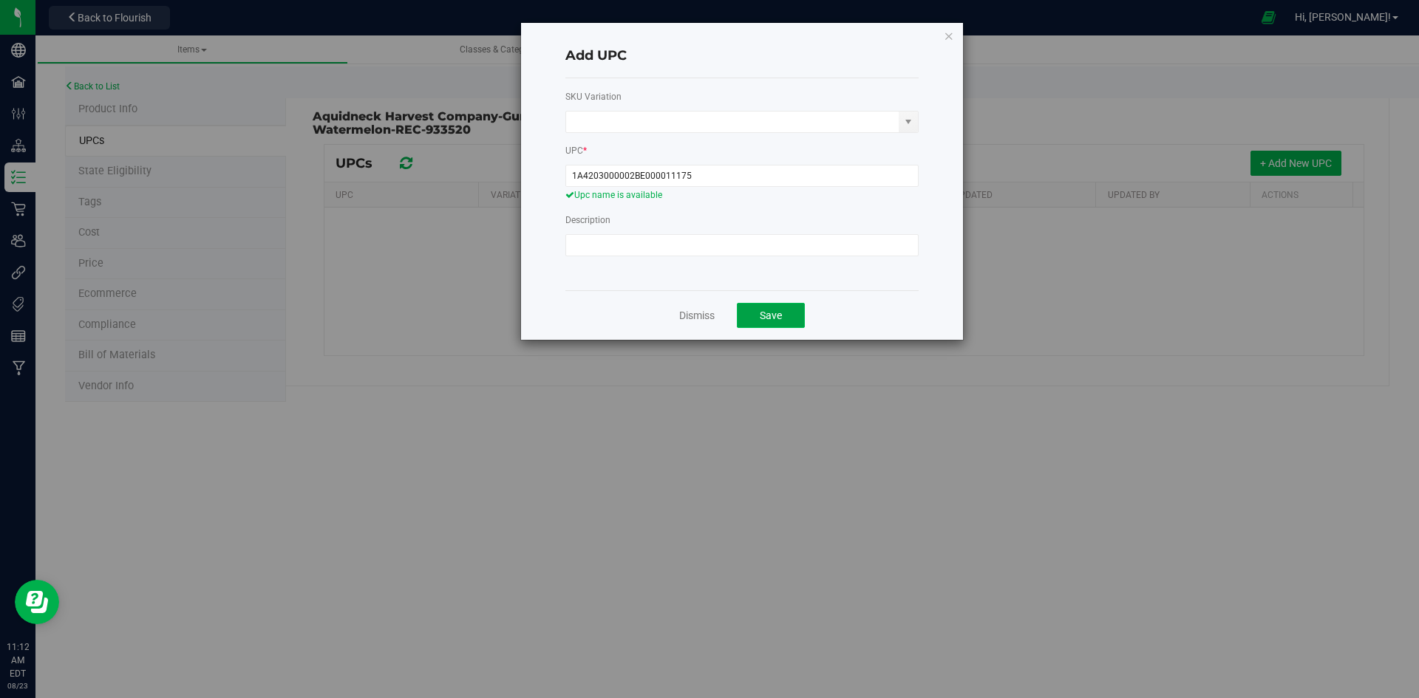
click at [764, 311] on span "Save" at bounding box center [771, 316] width 22 height 12
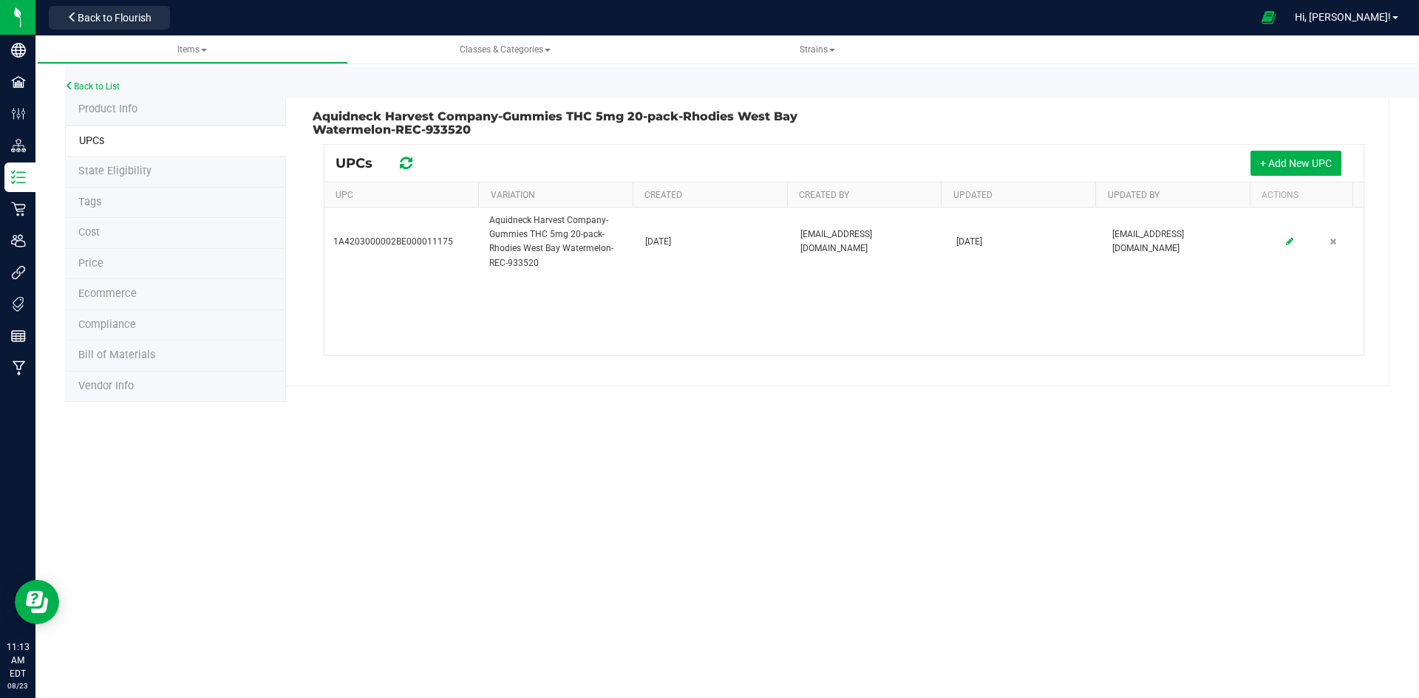
click at [256, 171] on li "State Eligibility" at bounding box center [175, 172] width 221 height 31
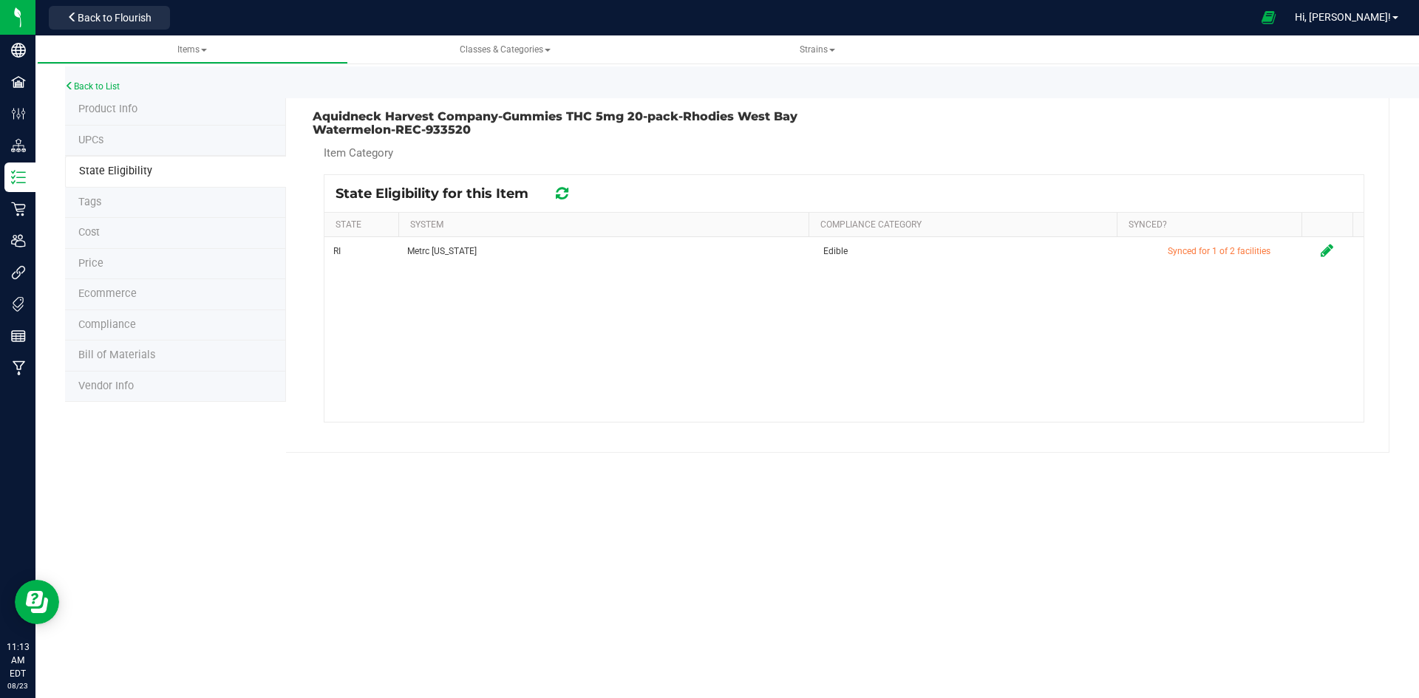
click at [231, 140] on li "UPCs" at bounding box center [175, 141] width 221 height 31
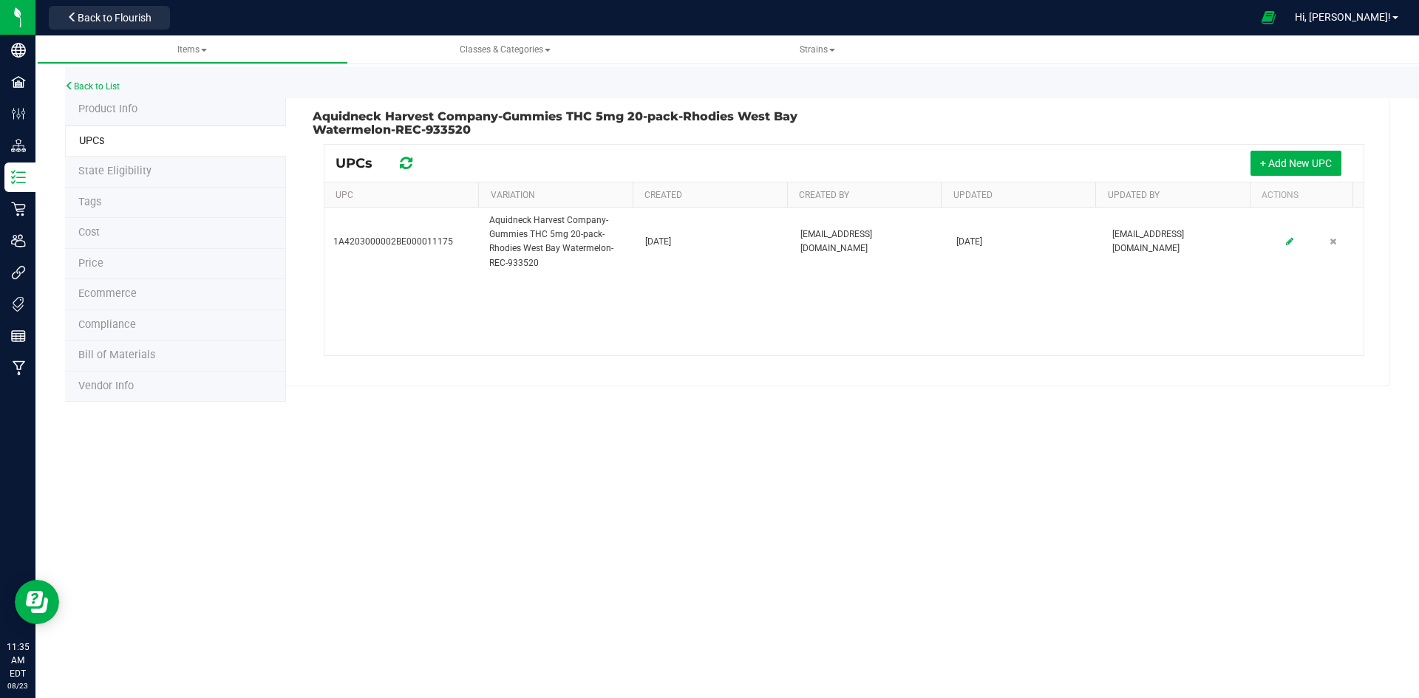
click at [109, 92] on div "Back to List" at bounding box center [774, 83] width 1419 height 32
click at [109, 89] on link "Back to List" at bounding box center [92, 86] width 55 height 10
